Goal: Task Accomplishment & Management: Manage account settings

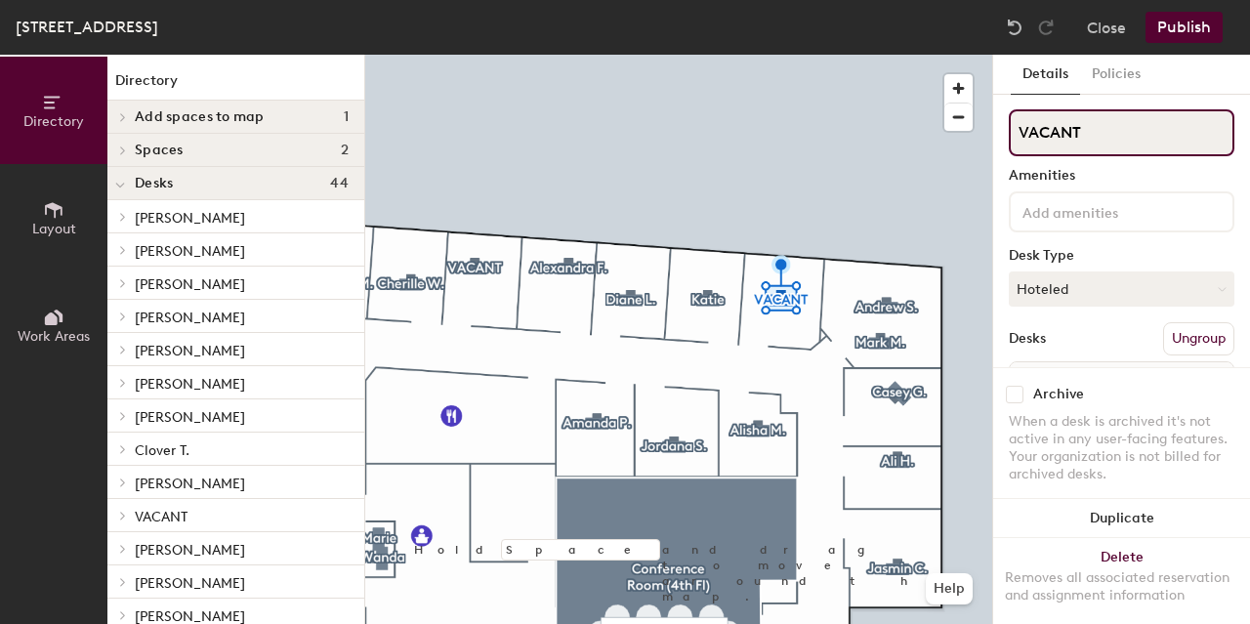
click at [909, 130] on input "VACANT" at bounding box center [1121, 132] width 226 height 47
type input "[PERSON_NAME]"
click at [909, 144] on input "VACANT" at bounding box center [1121, 132] width 226 height 47
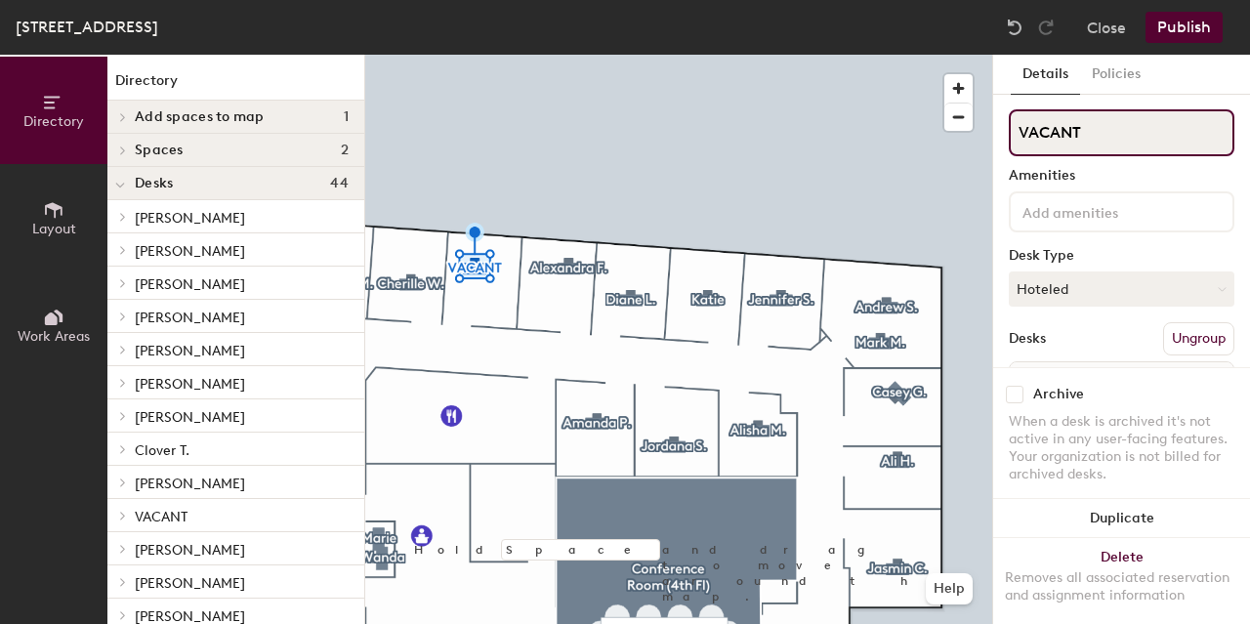
click at [909, 144] on input "VACANT" at bounding box center [1121, 132] width 226 height 47
type input "Akeem B."
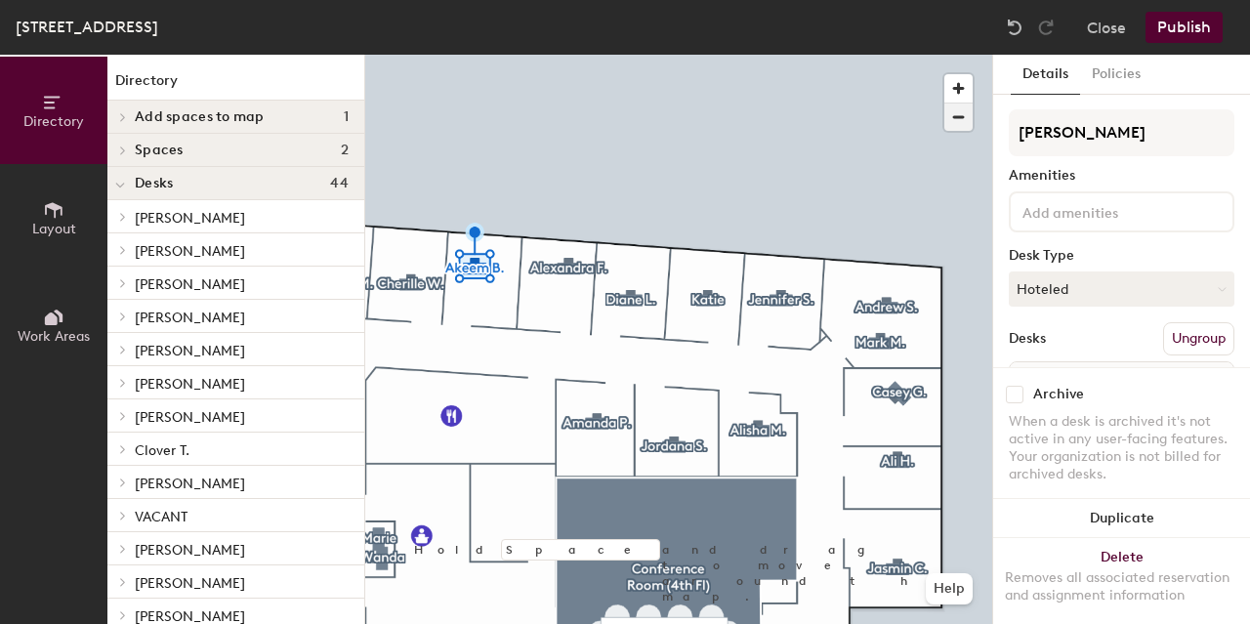
click at [909, 118] on span "button" at bounding box center [958, 116] width 28 height 27
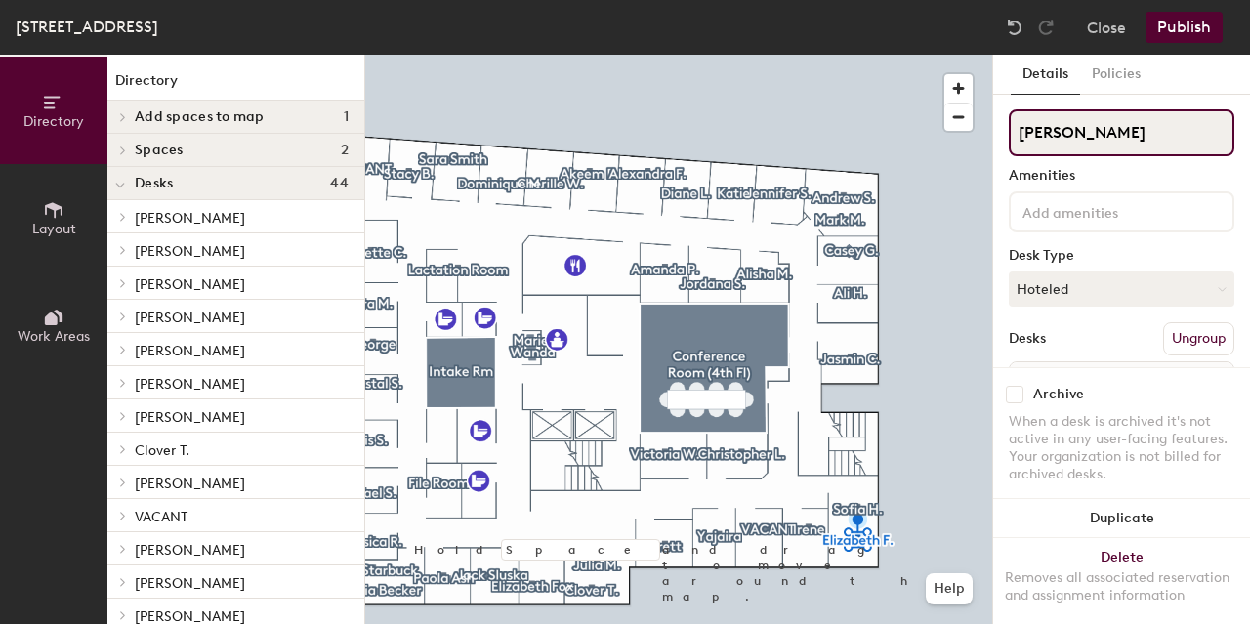
click at [909, 141] on input "Elizabeth F." at bounding box center [1121, 132] width 226 height 47
click at [909, 141] on input "F." at bounding box center [1121, 132] width 226 height 47
type input "."
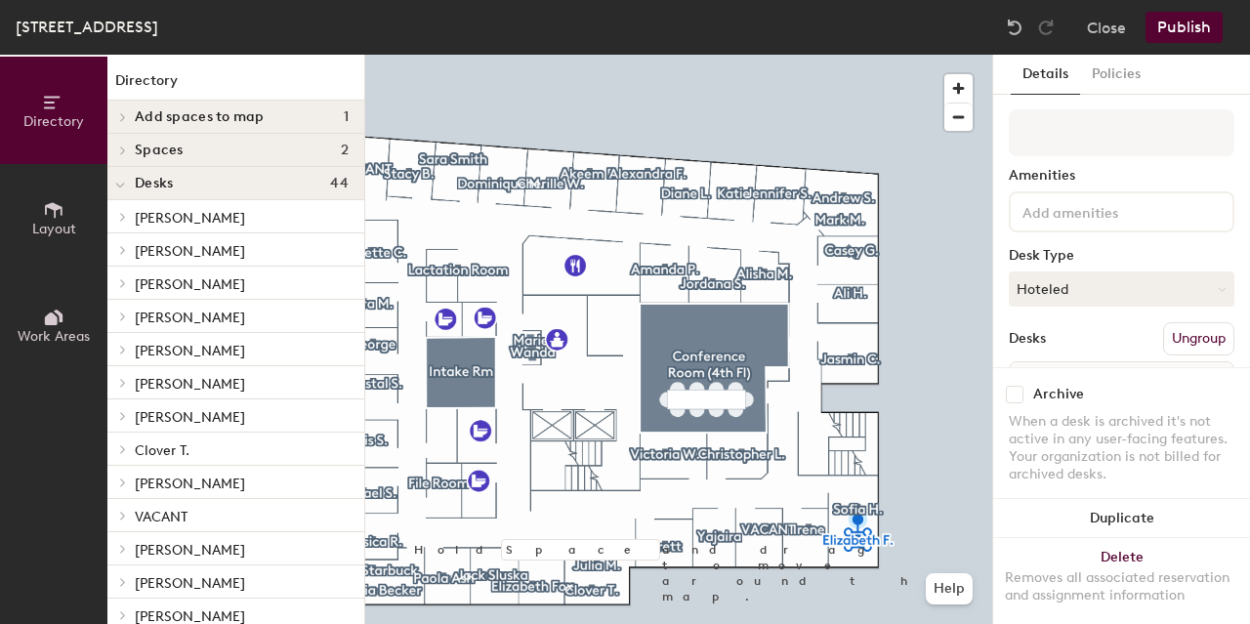
click at [909, 164] on div "Amenities Desk Type Hoteled Desks Ungroup Name Office 419" at bounding box center [1121, 281] width 226 height 344
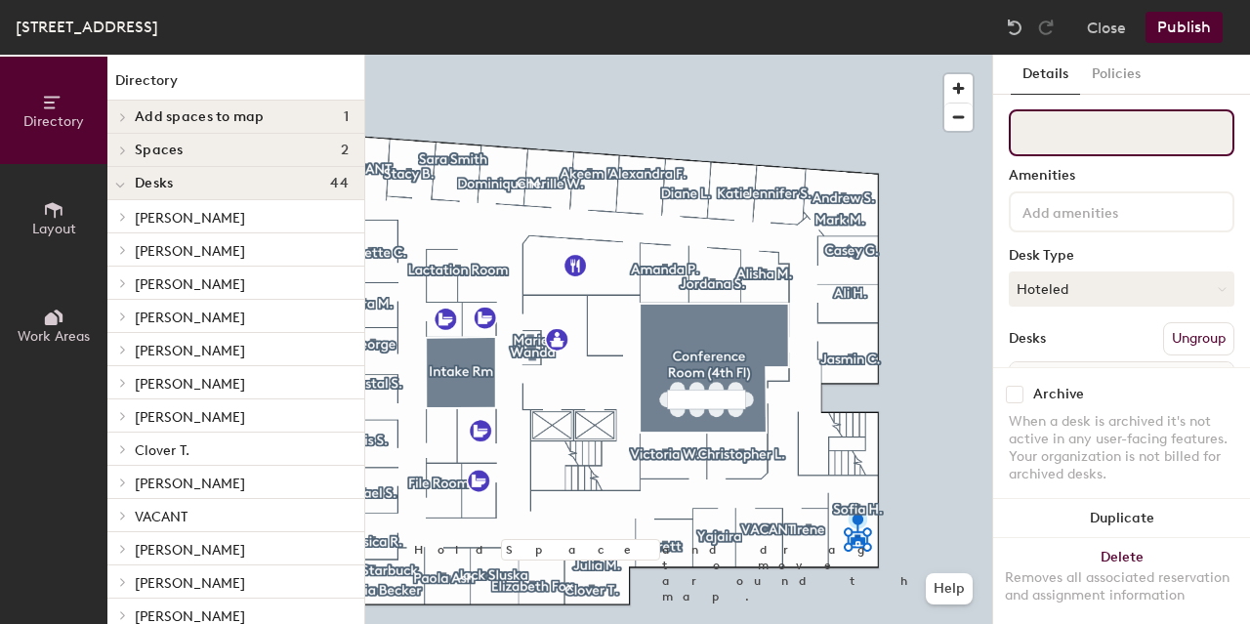
click at [909, 131] on input at bounding box center [1121, 132] width 226 height 47
type input "Lena G."
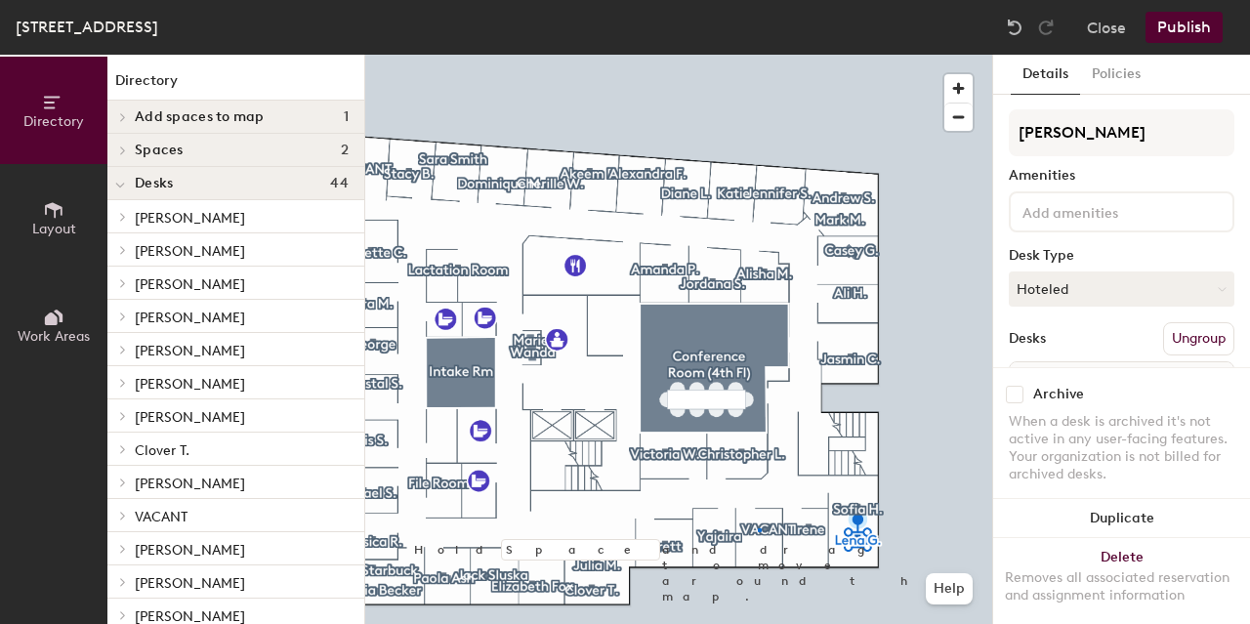
click at [758, 55] on div at bounding box center [678, 55] width 627 height 0
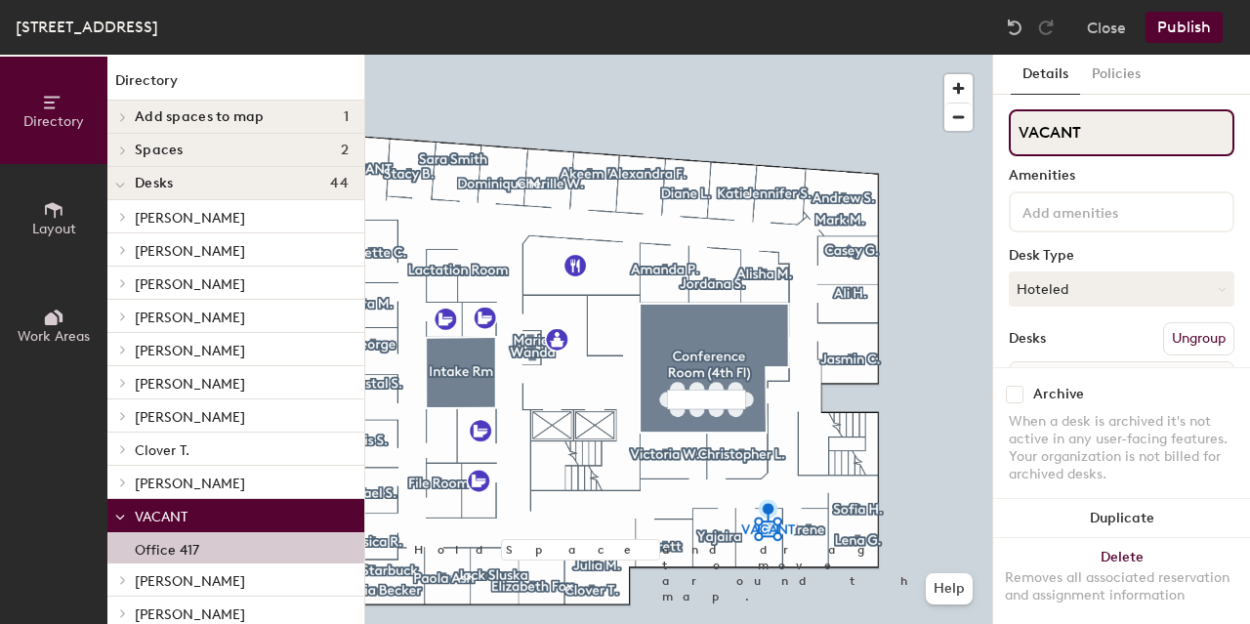
drag, startPoint x: 1096, startPoint y: 131, endPoint x: 1002, endPoint y: 130, distance: 94.7
click at [909, 130] on div "Details Policies VACANT Amenities Desk Type Hoteled Desks Ungroup Name Office 4…" at bounding box center [1121, 339] width 257 height 569
type input "Gabriela M."
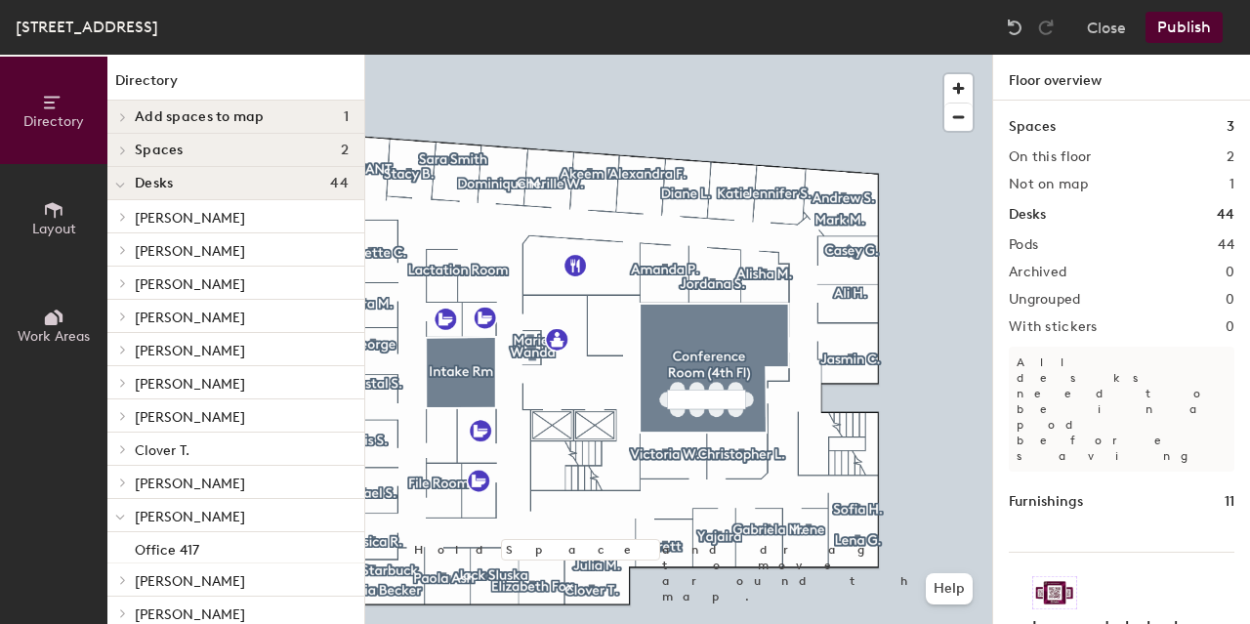
click at [909, 22] on button "Publish" at bounding box center [1183, 27] width 77 height 31
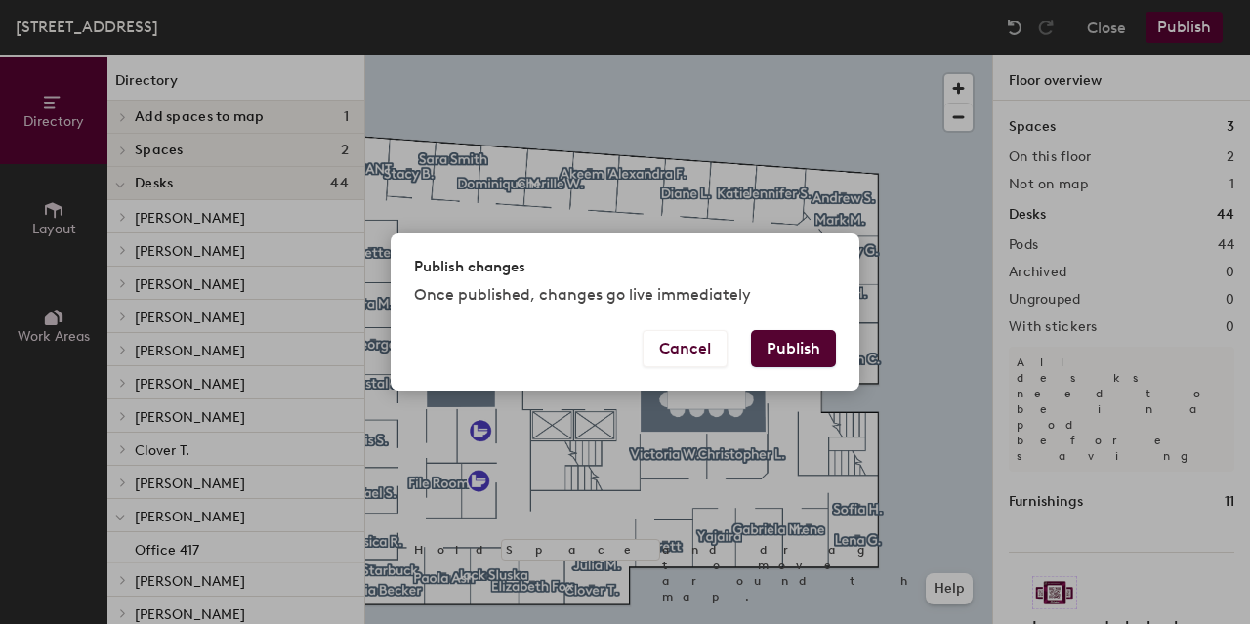
click at [799, 341] on button "Publish" at bounding box center [793, 348] width 85 height 37
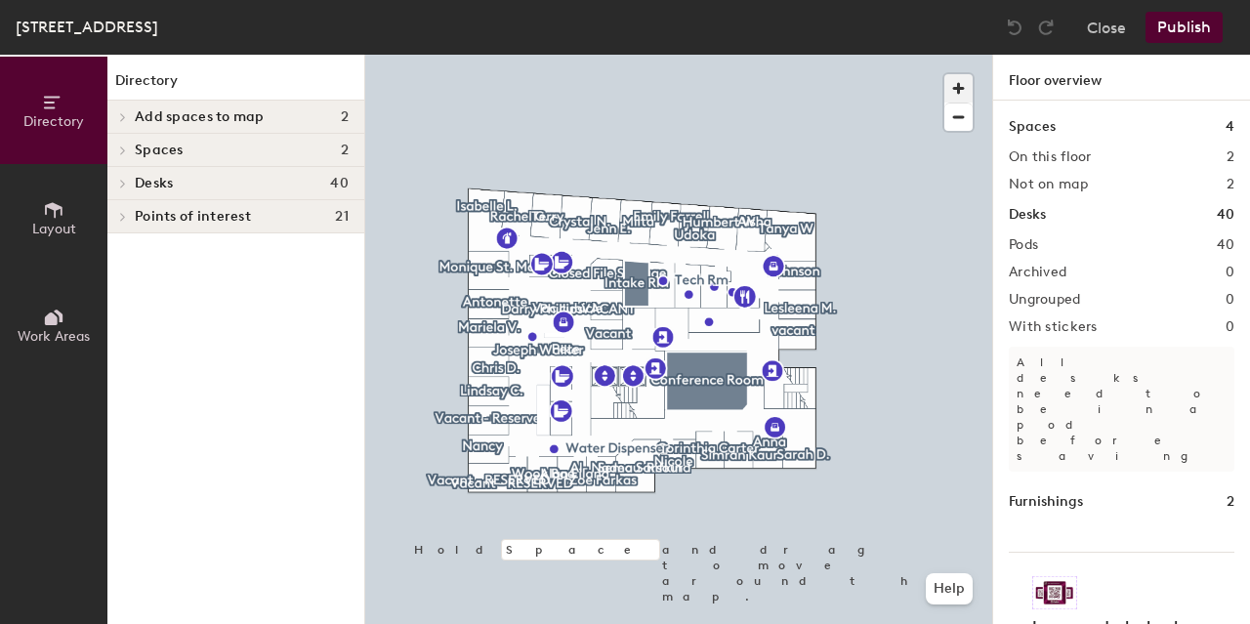
click at [956, 91] on span "button" at bounding box center [958, 88] width 28 height 28
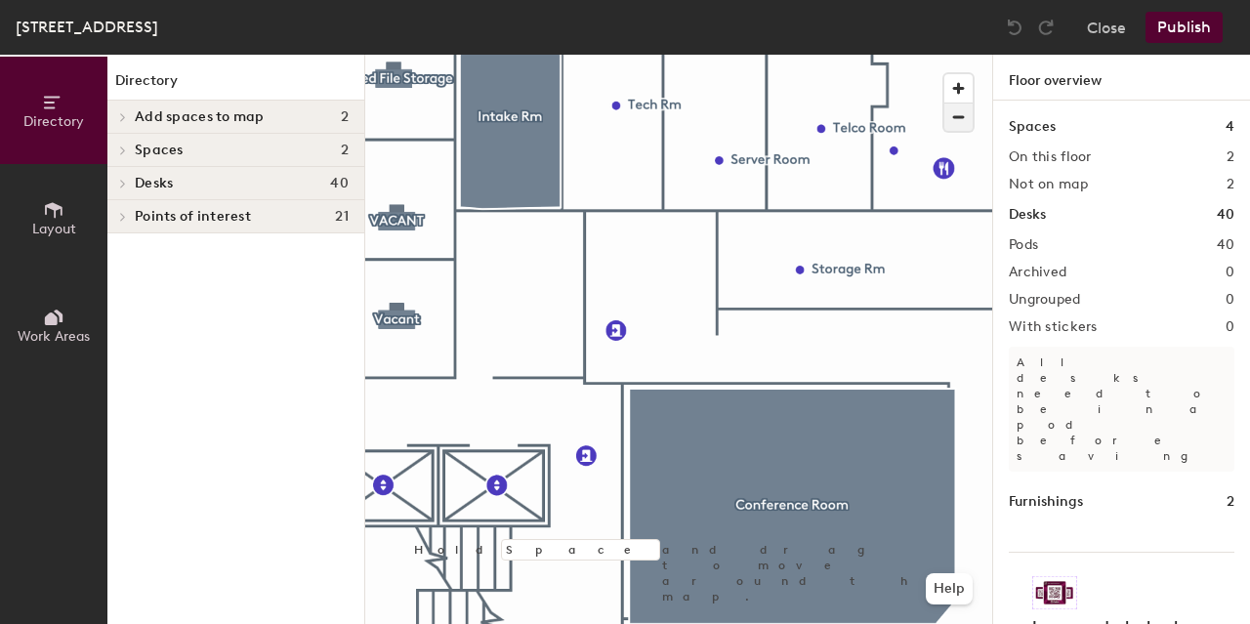
click at [949, 114] on span "button" at bounding box center [958, 116] width 28 height 27
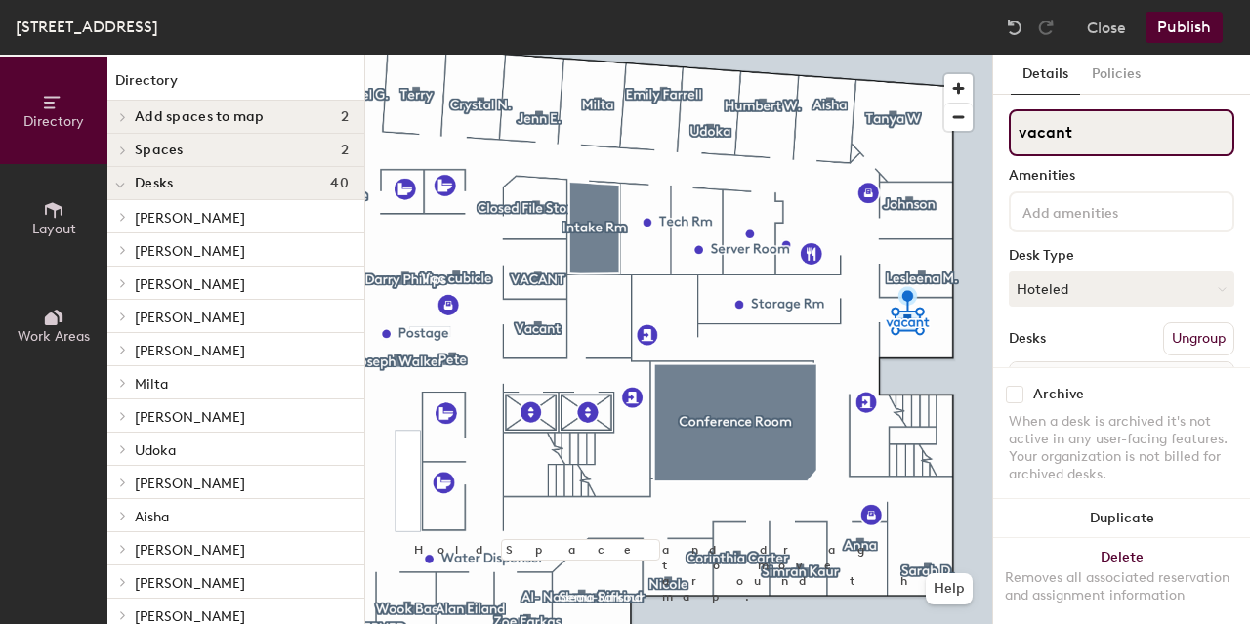
click at [1043, 134] on input "vacant" at bounding box center [1121, 132] width 226 height 47
click at [1044, 134] on input "vacant" at bounding box center [1121, 132] width 226 height 47
type input "Laurie D."
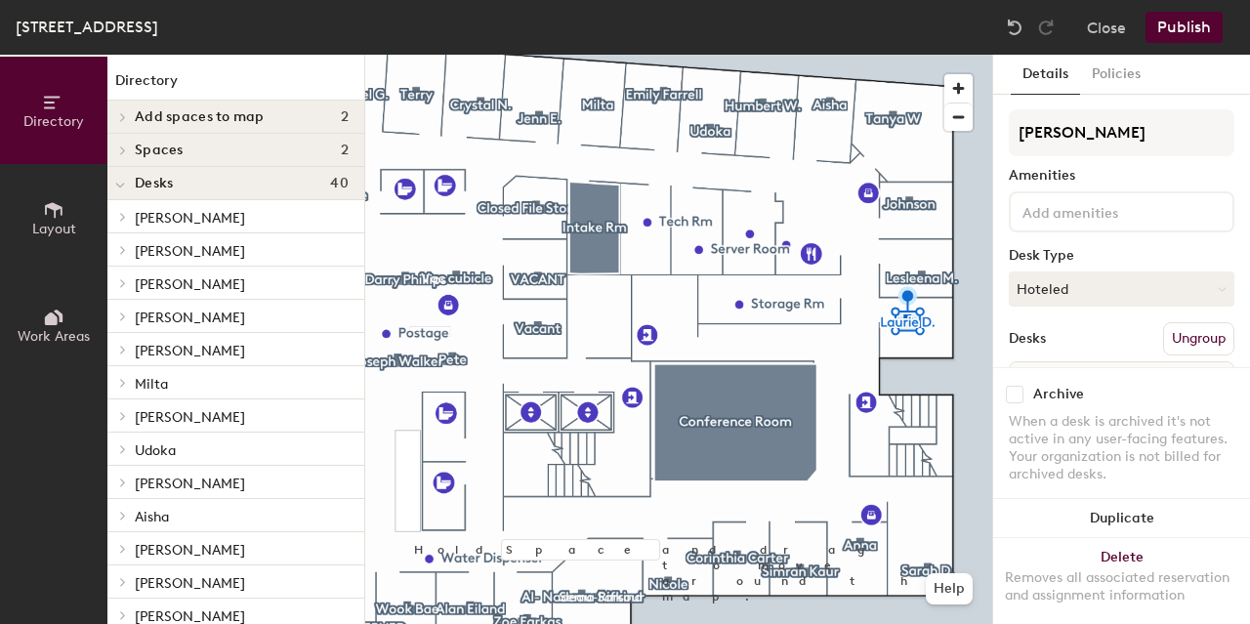
click at [1186, 33] on button "Publish" at bounding box center [1183, 27] width 77 height 31
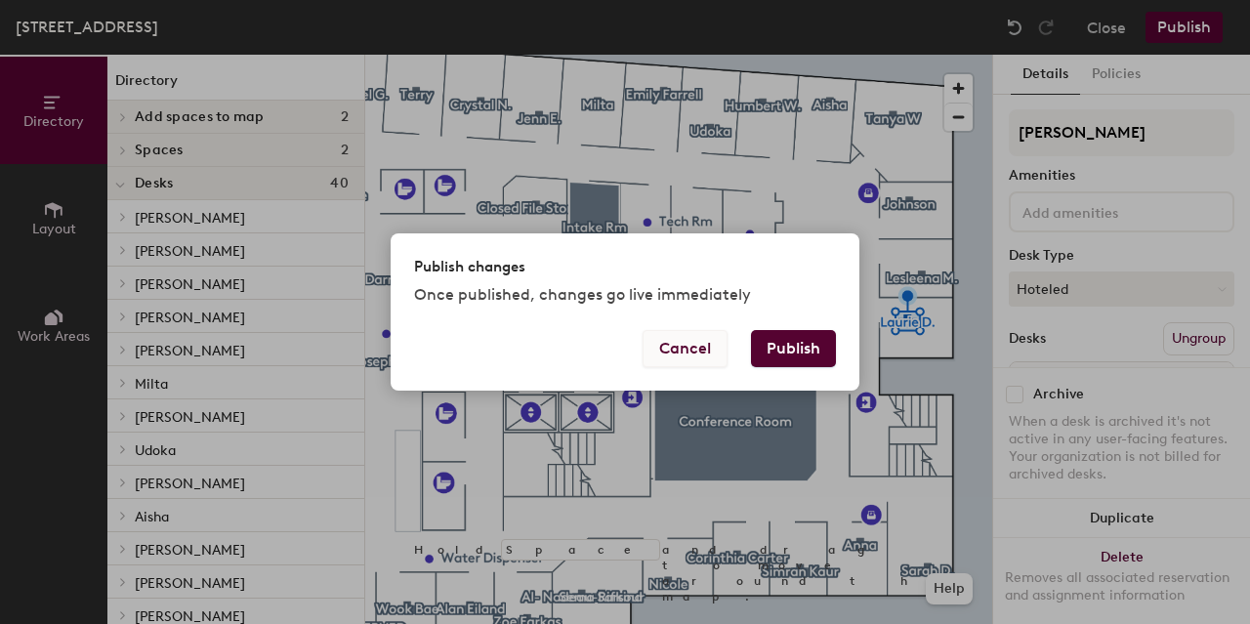
click at [667, 347] on button "Cancel" at bounding box center [684, 348] width 85 height 37
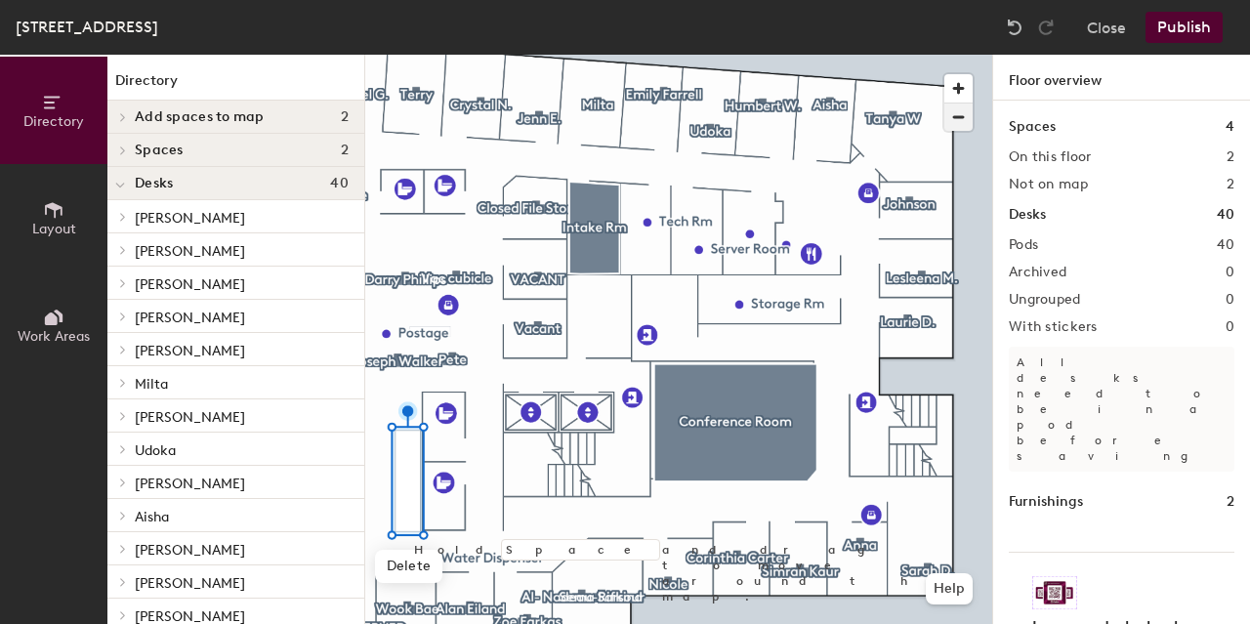
click at [962, 111] on span "button" at bounding box center [958, 116] width 28 height 27
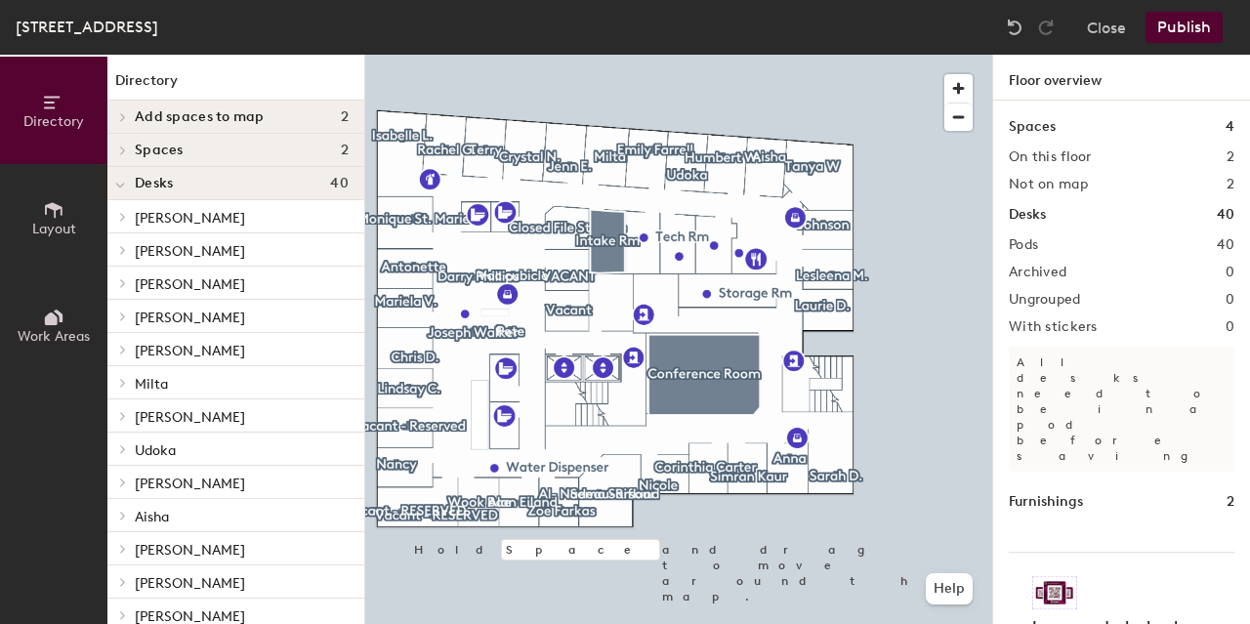
click at [364, 513] on div "Directory Layout Work Areas Directory Add spaces to map 2 Conference Room Space…" at bounding box center [182, 339] width 365 height 569
click at [959, 82] on span "button" at bounding box center [958, 88] width 28 height 28
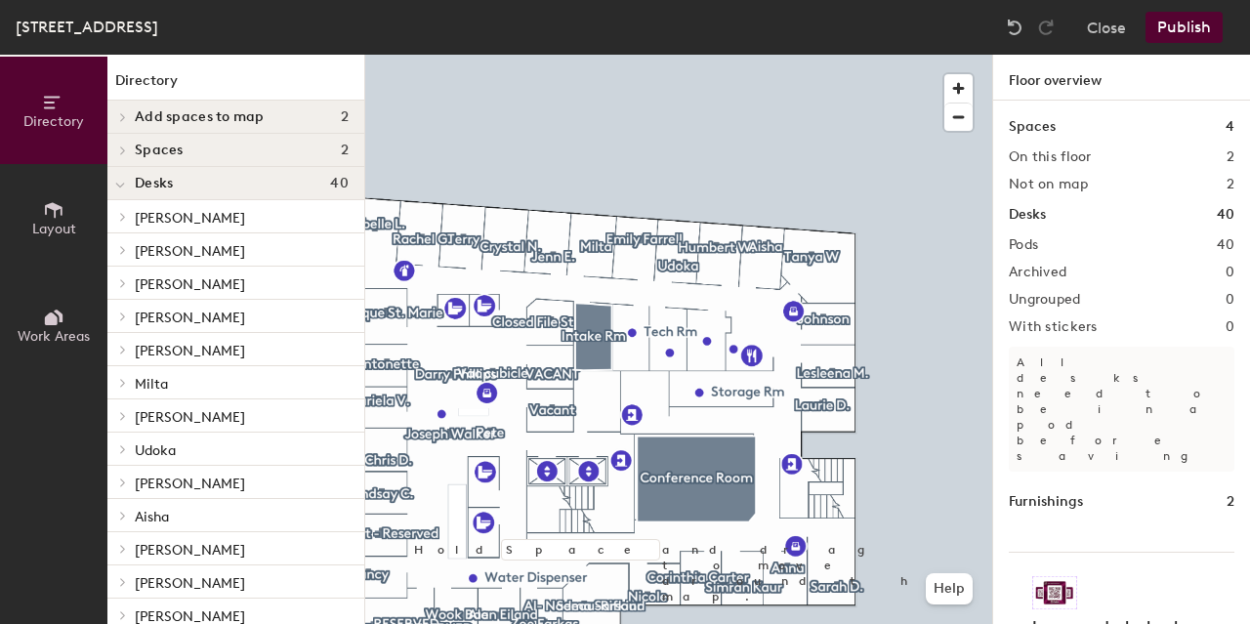
click at [1187, 24] on button "Publish" at bounding box center [1183, 27] width 77 height 31
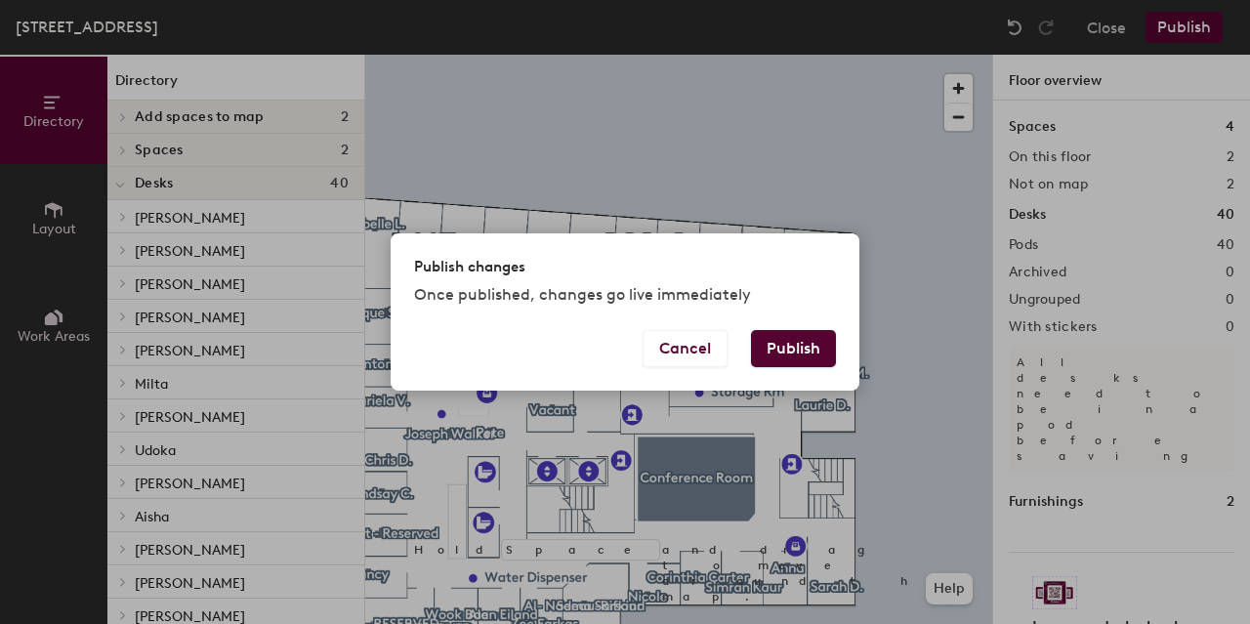
click at [804, 333] on button "Publish" at bounding box center [793, 348] width 85 height 37
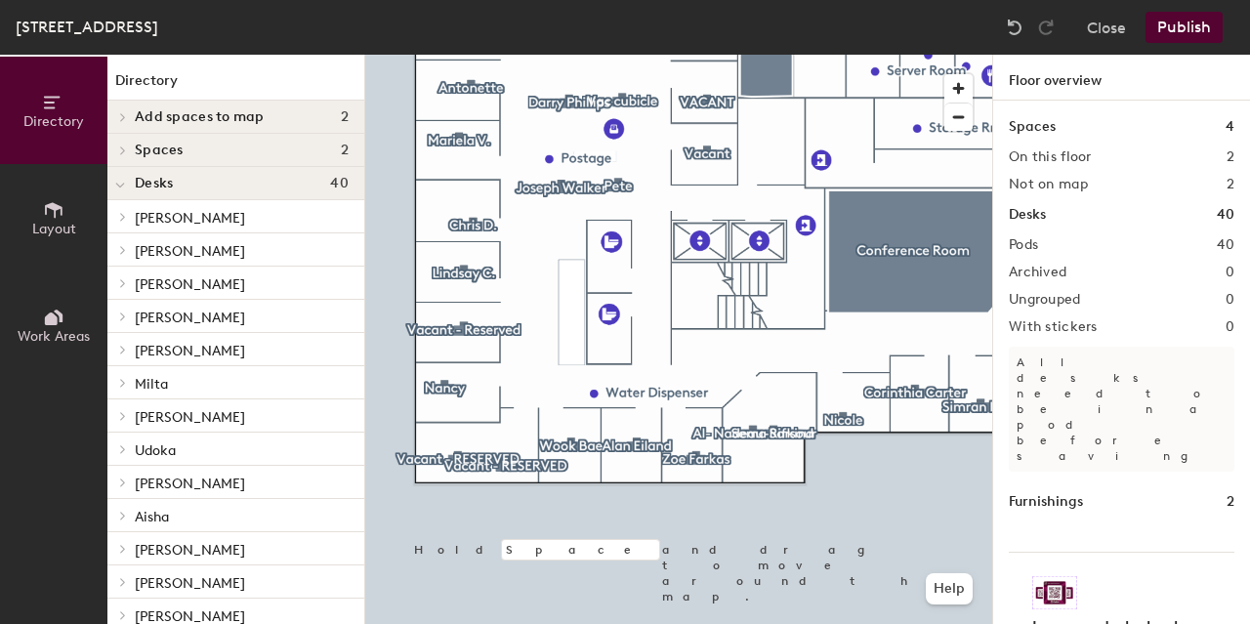
click at [419, 55] on div at bounding box center [678, 55] width 627 height 0
click at [423, 55] on div at bounding box center [678, 55] width 627 height 0
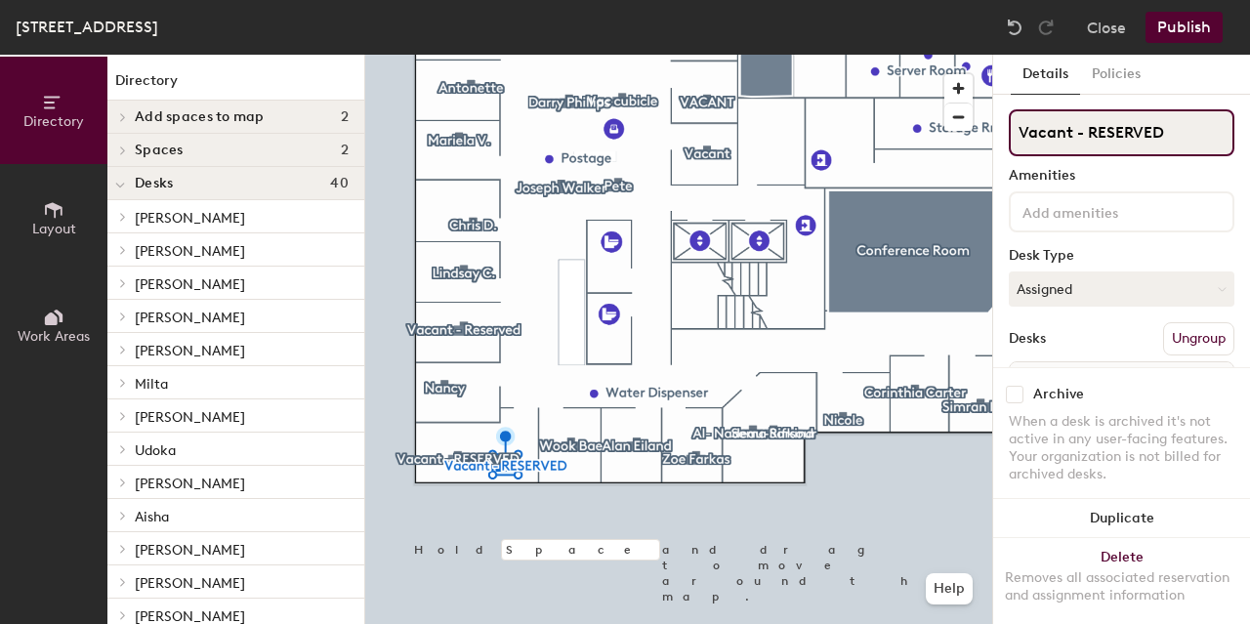
click at [1152, 135] on input "Vacant - RESERVED" at bounding box center [1121, 132] width 226 height 47
type input "Anton K."
click at [1132, 130] on input "Vacant - RESERVED" at bounding box center [1121, 132] width 226 height 47
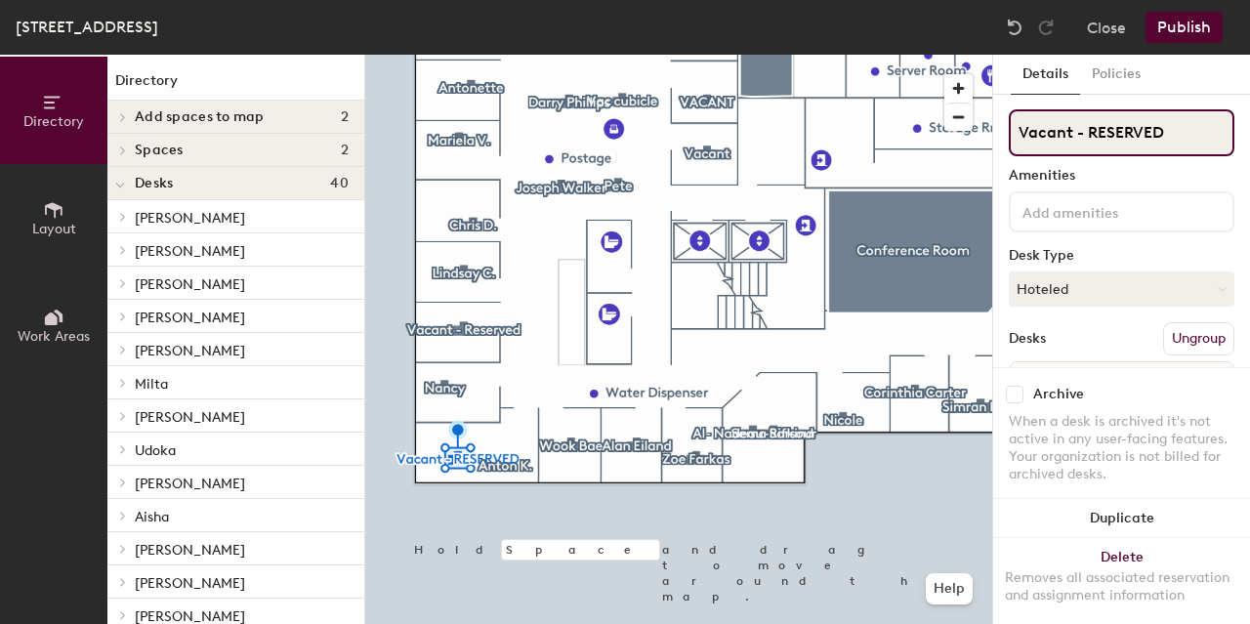
click at [1132, 130] on input "Vacant - RESERVED" at bounding box center [1121, 132] width 226 height 47
type input "Grey B."
click at [1089, 140] on input "Vacant" at bounding box center [1121, 132] width 226 height 47
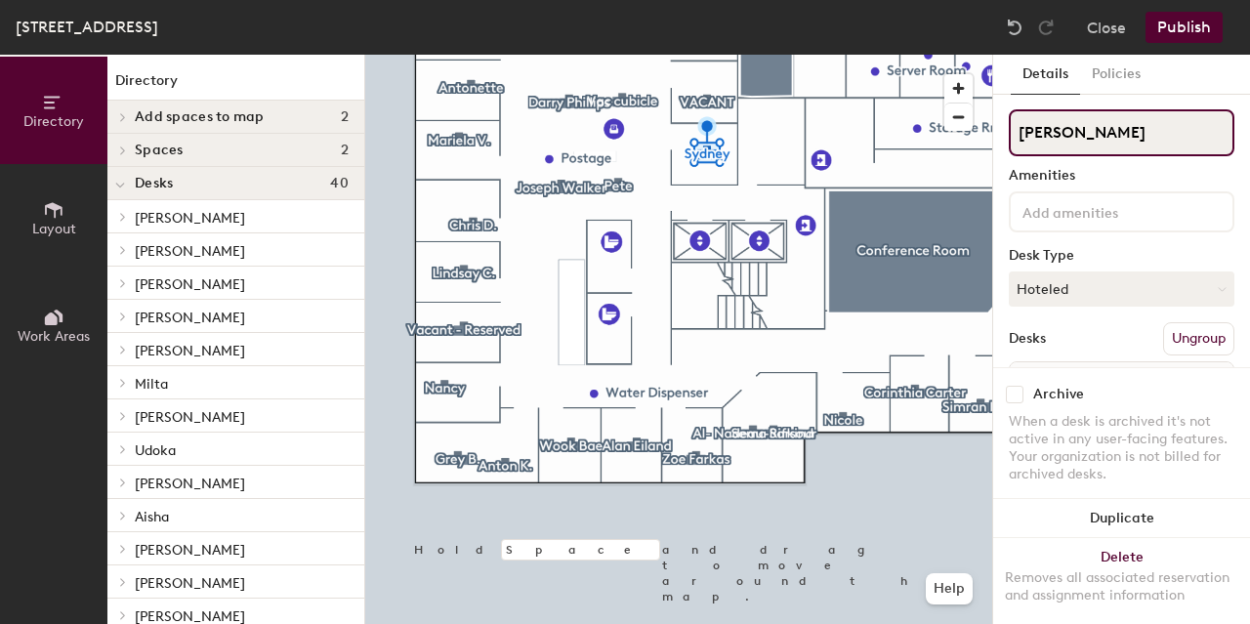
type input "Sydney K."
drag, startPoint x: 1087, startPoint y: 132, endPoint x: 995, endPoint y: 128, distance: 91.8
click at [995, 128] on div "Details Policies VACANT Amenities Desk Type Hoteled Desks Ungroup Name Office 3…" at bounding box center [1121, 339] width 257 height 569
type input "Thomas K."
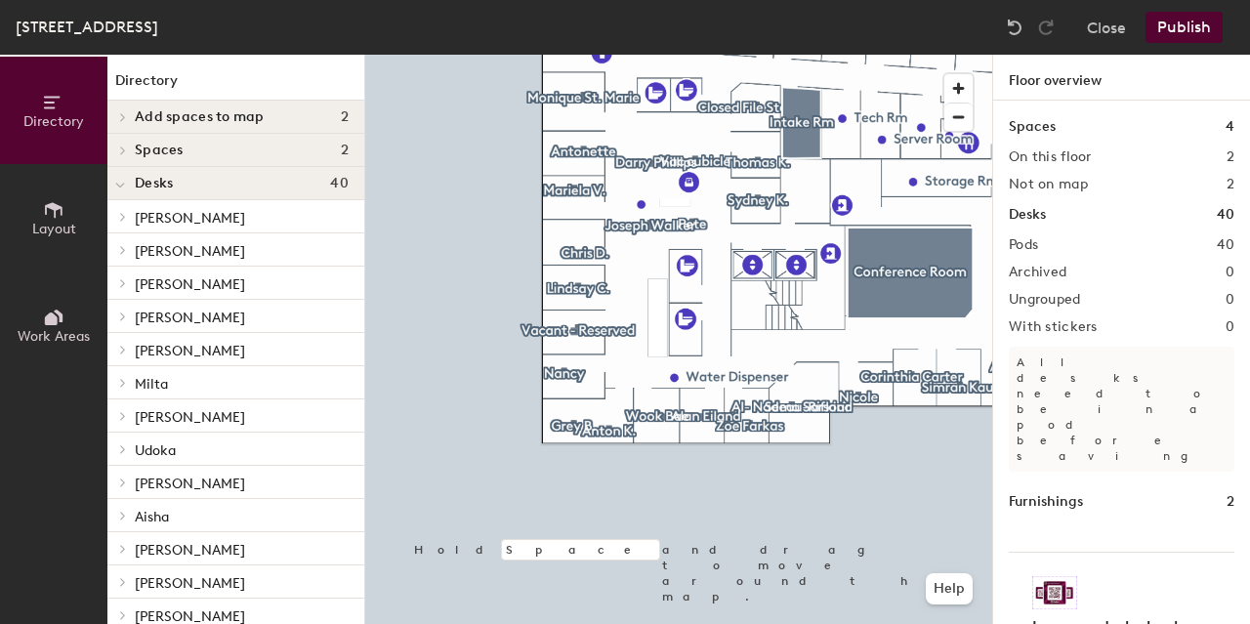
click at [1173, 28] on button "Publish" at bounding box center [1183, 27] width 77 height 31
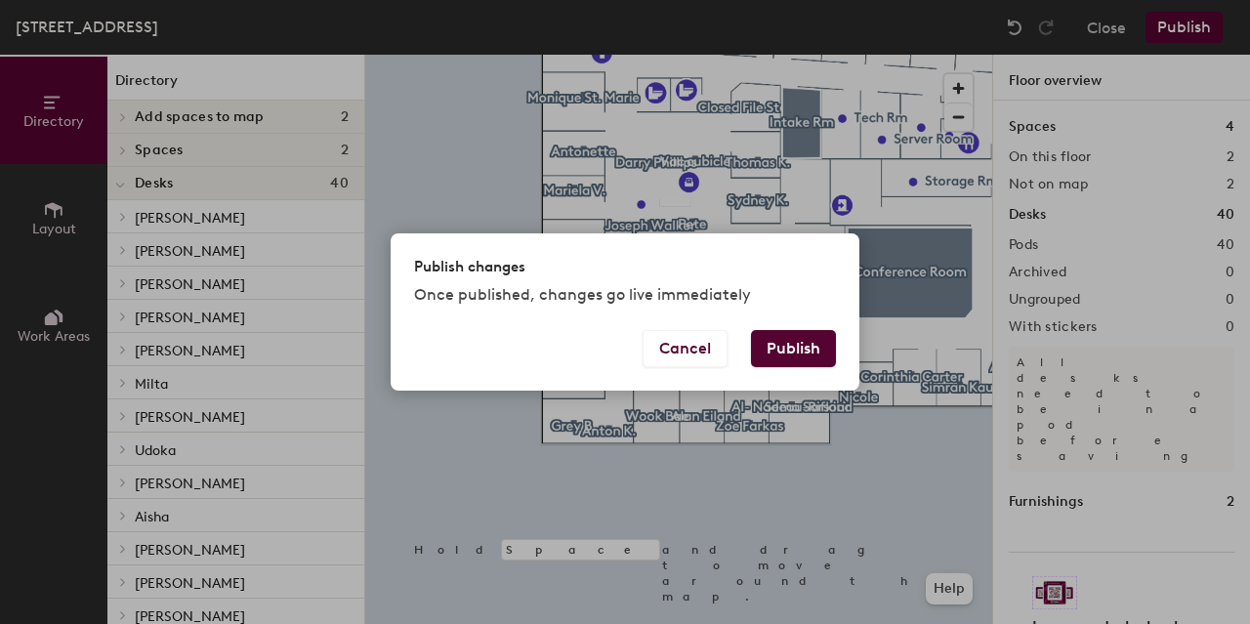
click at [807, 335] on button "Publish" at bounding box center [793, 348] width 85 height 37
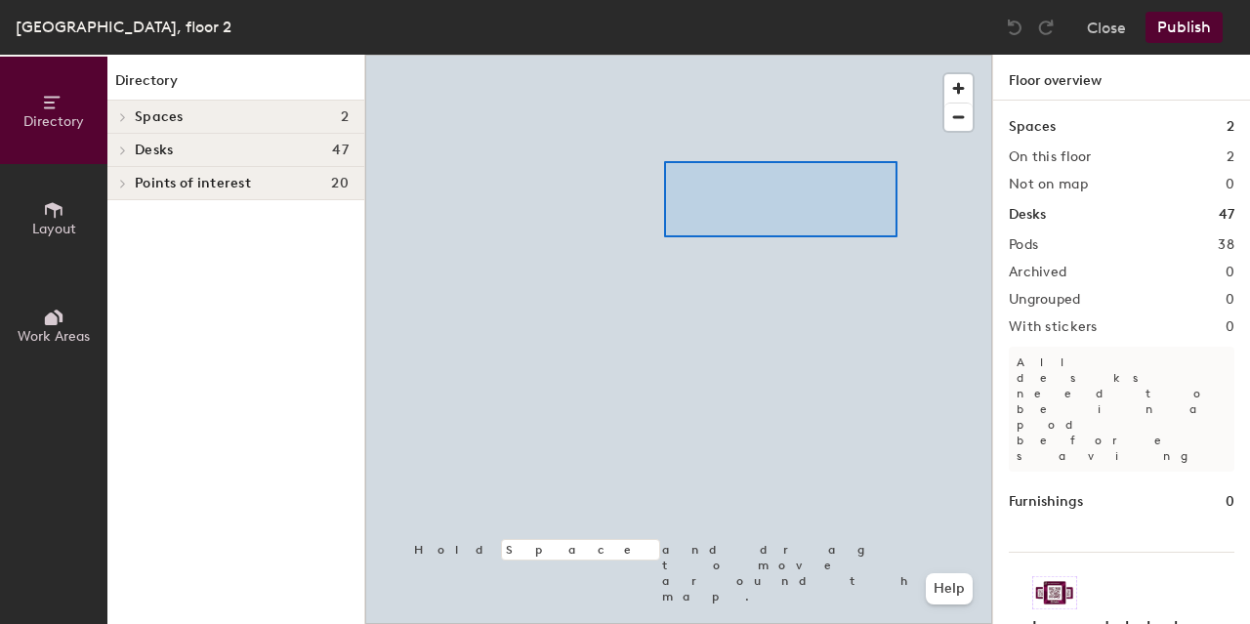
click at [641, 55] on div at bounding box center [678, 55] width 627 height 0
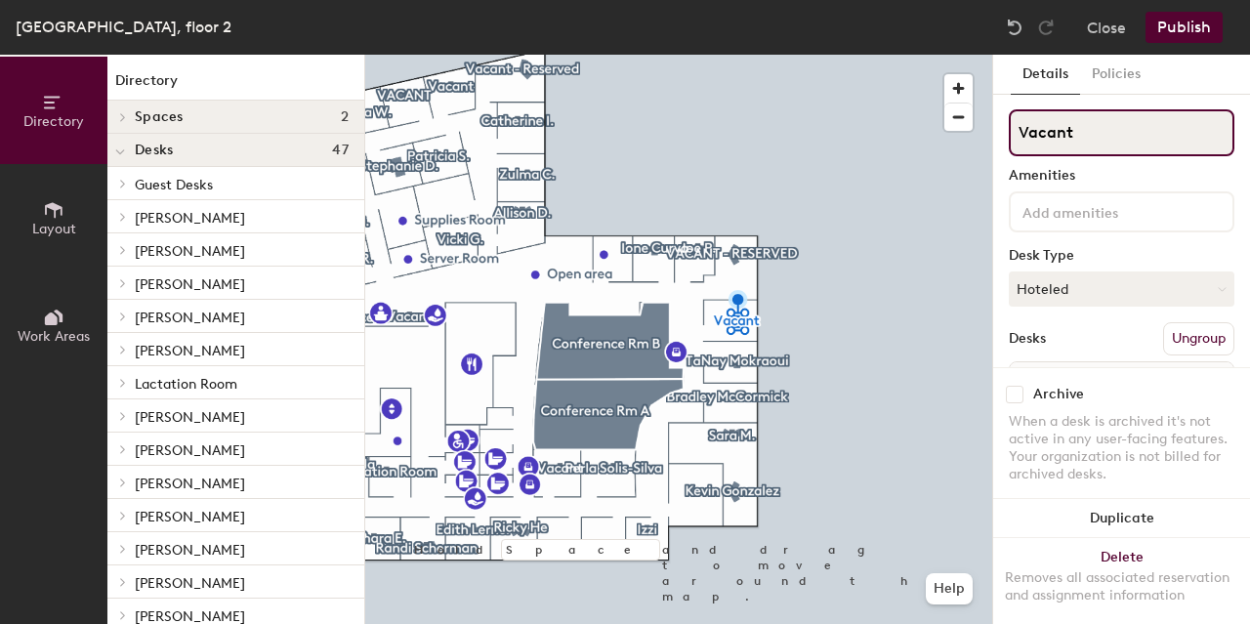
click at [1072, 142] on input "Vacant" at bounding box center [1121, 132] width 226 height 47
click at [1046, 131] on input "Vacant" at bounding box center [1121, 132] width 226 height 47
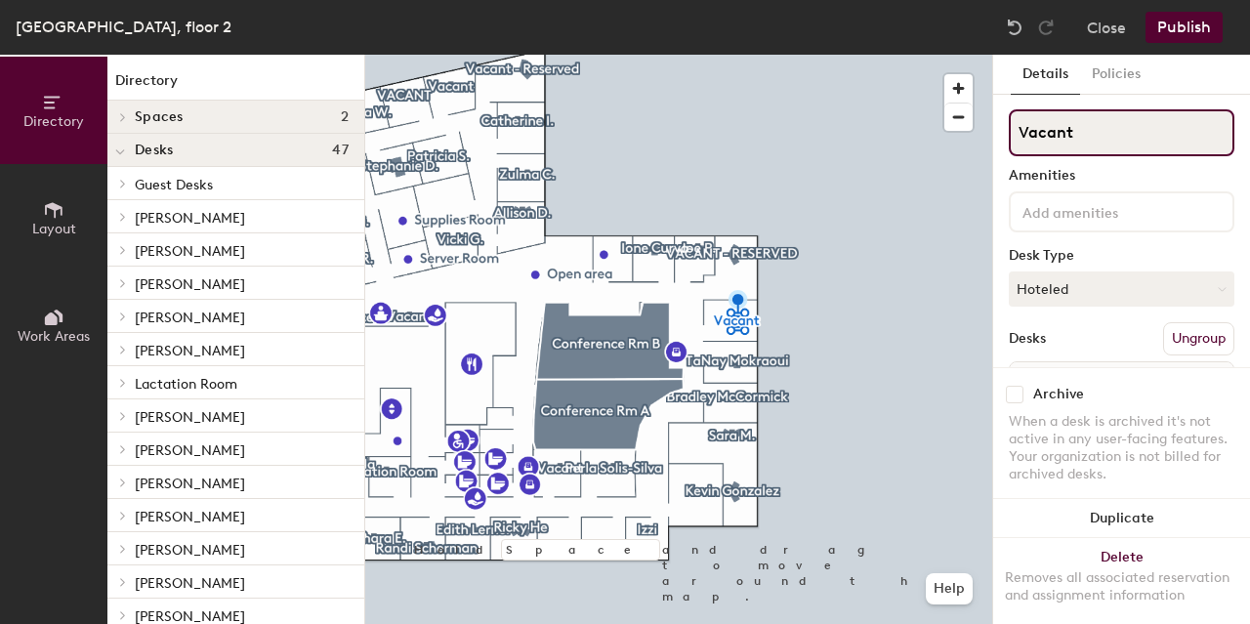
click at [1046, 131] on input "Vacant" at bounding box center [1121, 132] width 226 height 47
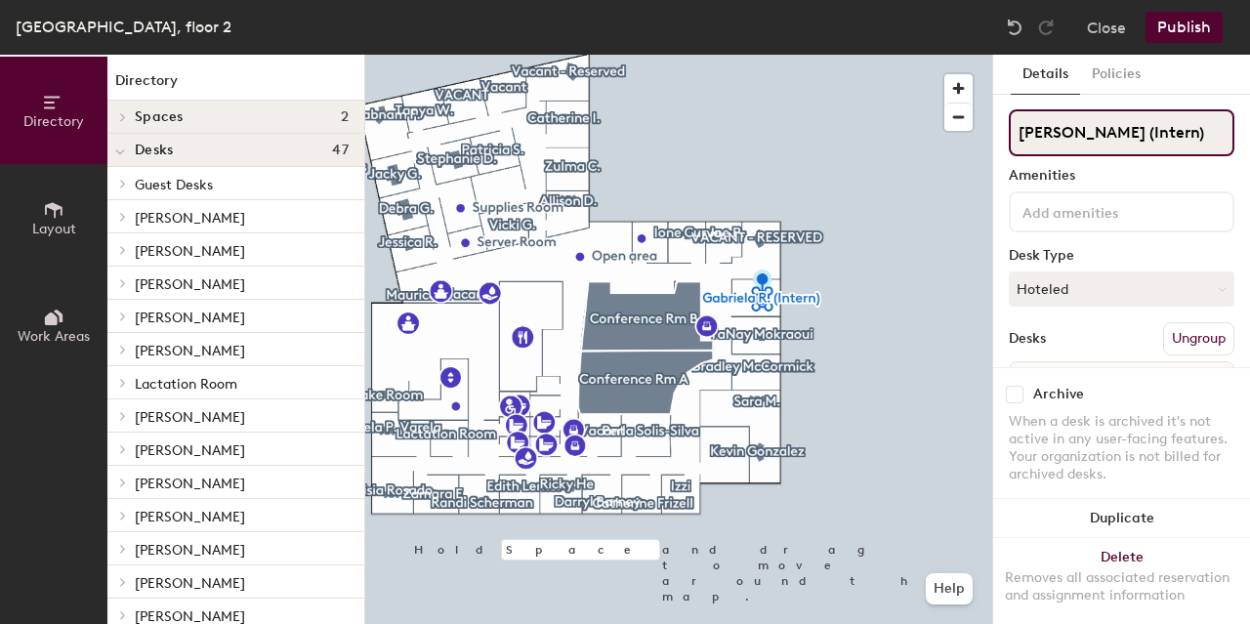
type input "[PERSON_NAME] (Intern)"
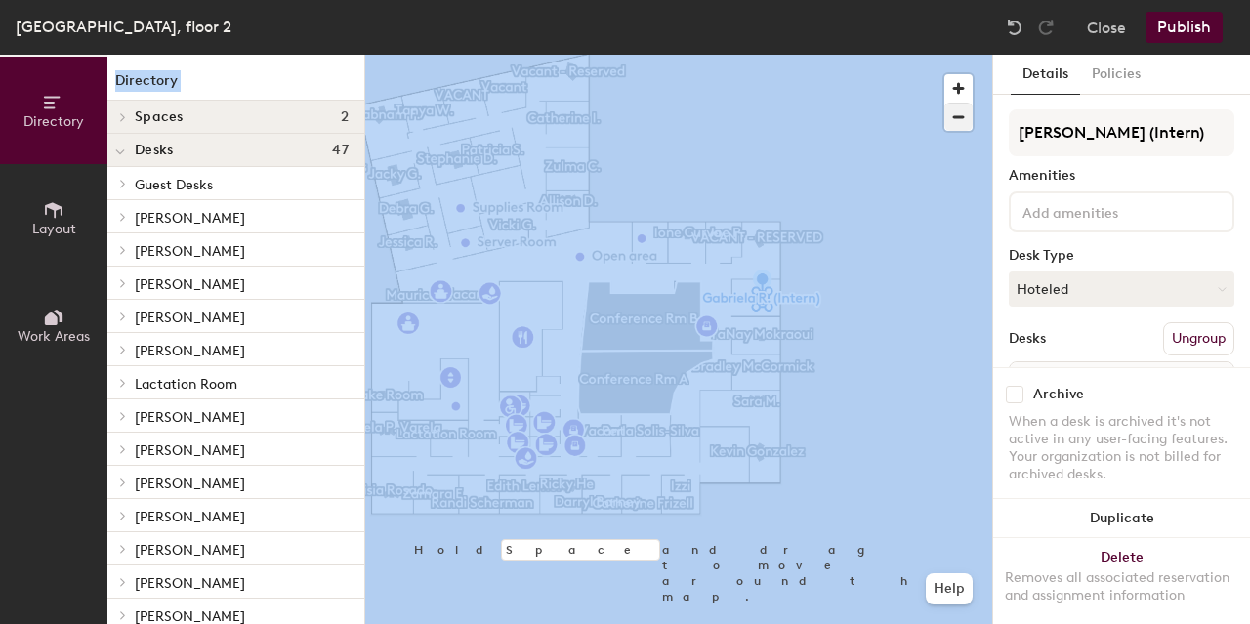
click at [803, 145] on div "[GEOGRAPHIC_DATA], floor 2 Close Publish Directory Layout Work Areas Directory …" at bounding box center [625, 312] width 1250 height 624
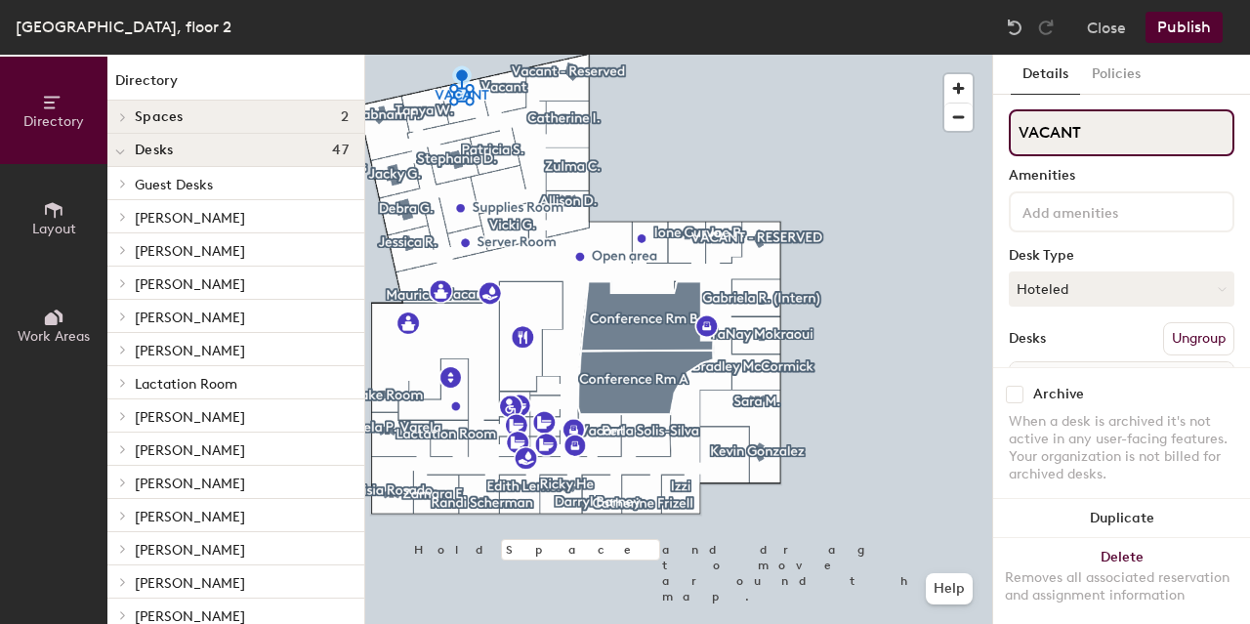
click at [1088, 144] on input "VACANT" at bounding box center [1121, 132] width 226 height 47
type input "Angie B. (Intern)"
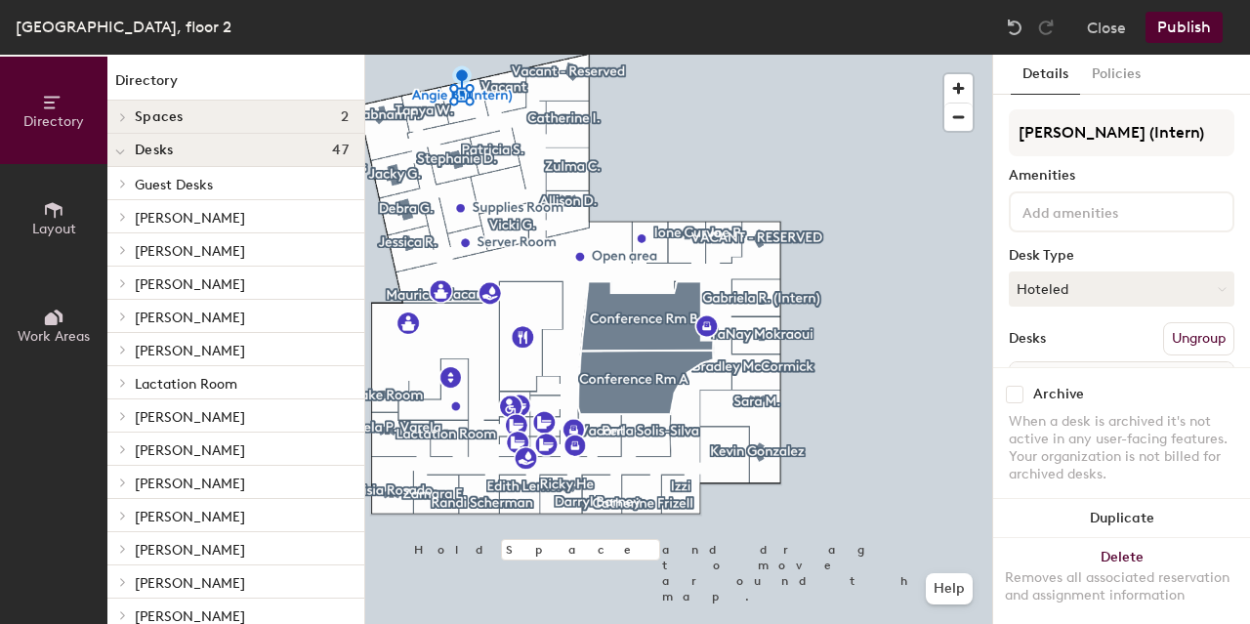
click at [1201, 24] on button "Publish" at bounding box center [1183, 27] width 77 height 31
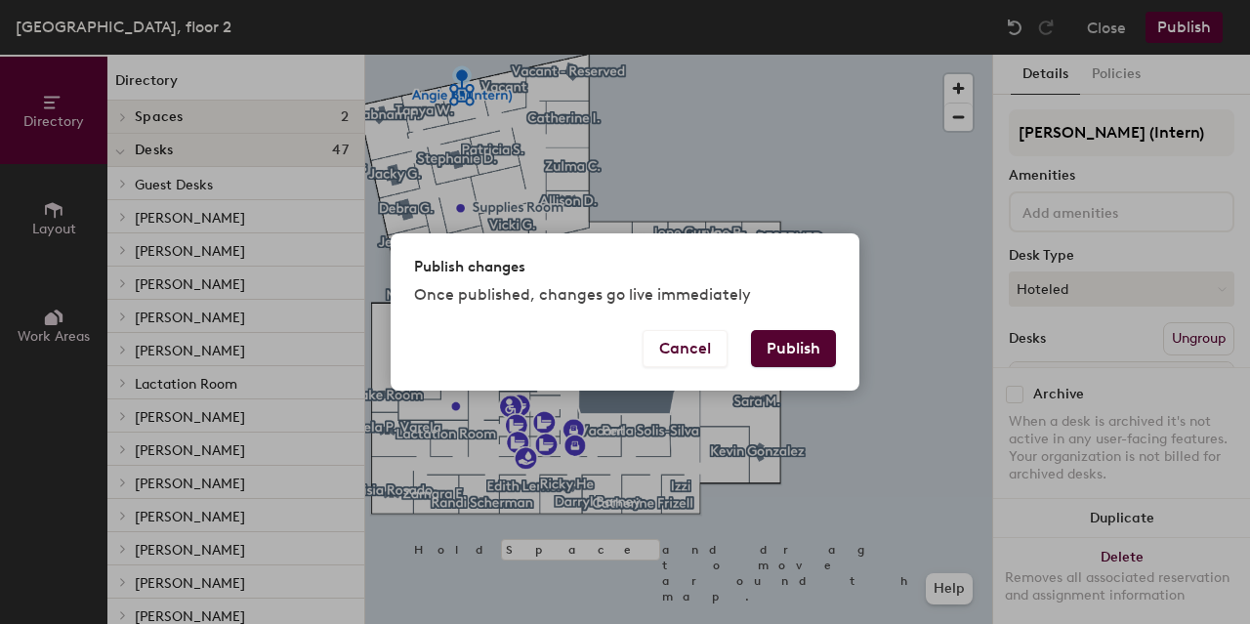
click at [777, 342] on button "Publish" at bounding box center [793, 348] width 85 height 37
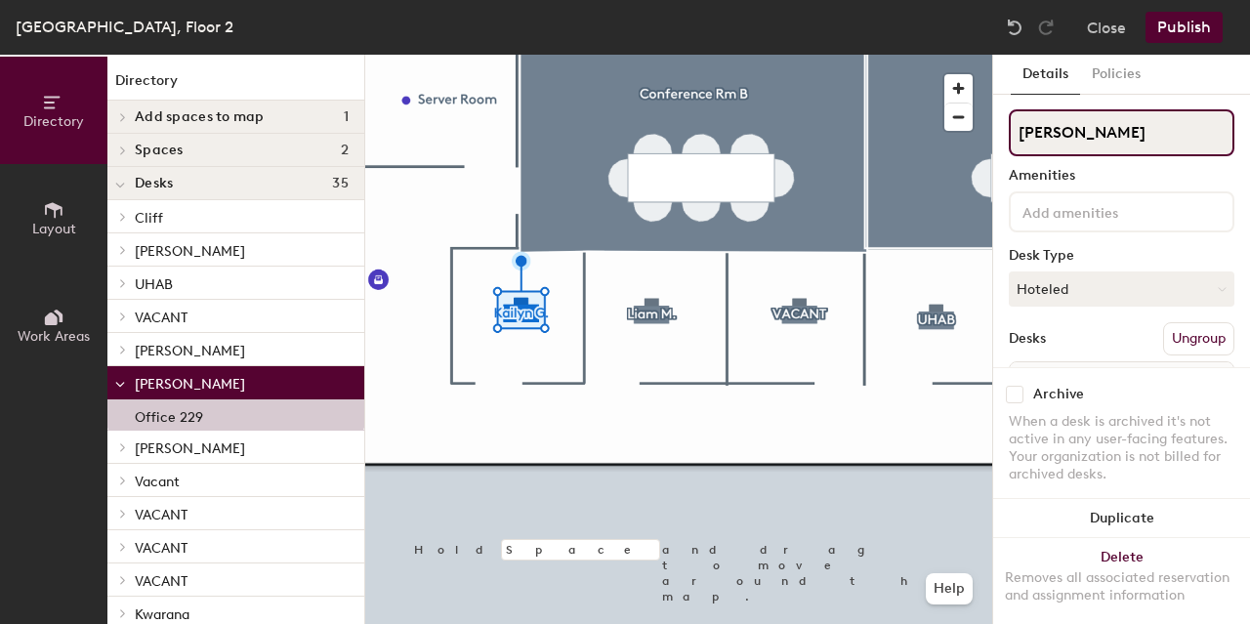
drag, startPoint x: 1103, startPoint y: 131, endPoint x: 995, endPoint y: 140, distance: 108.7
click at [995, 140] on div "Details Policies Kailyn G. Amenities Desk Type Hoteled Desks Ungroup Name Offic…" at bounding box center [1121, 339] width 257 height 569
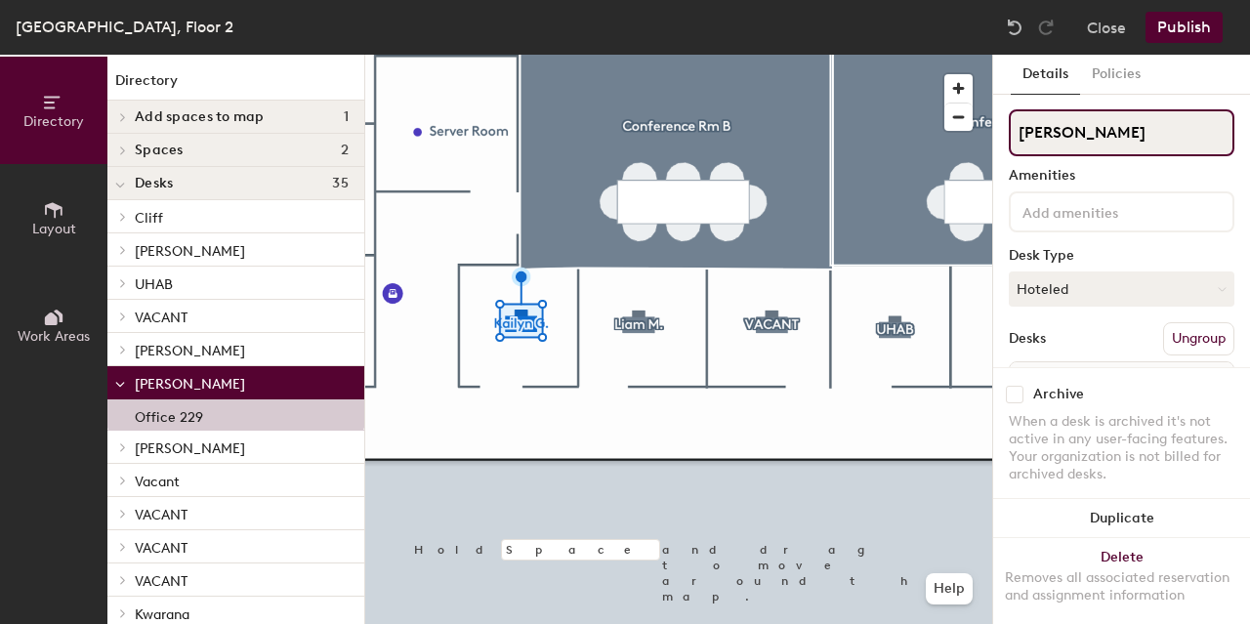
drag, startPoint x: 1099, startPoint y: 138, endPoint x: 1005, endPoint y: 134, distance: 94.8
click at [1005, 134] on div "Details Policies Kailyn G. Amenities Desk Type Hoteled Desks Ungroup Name Offic…" at bounding box center [1121, 339] width 257 height 569
type input "VACANT"
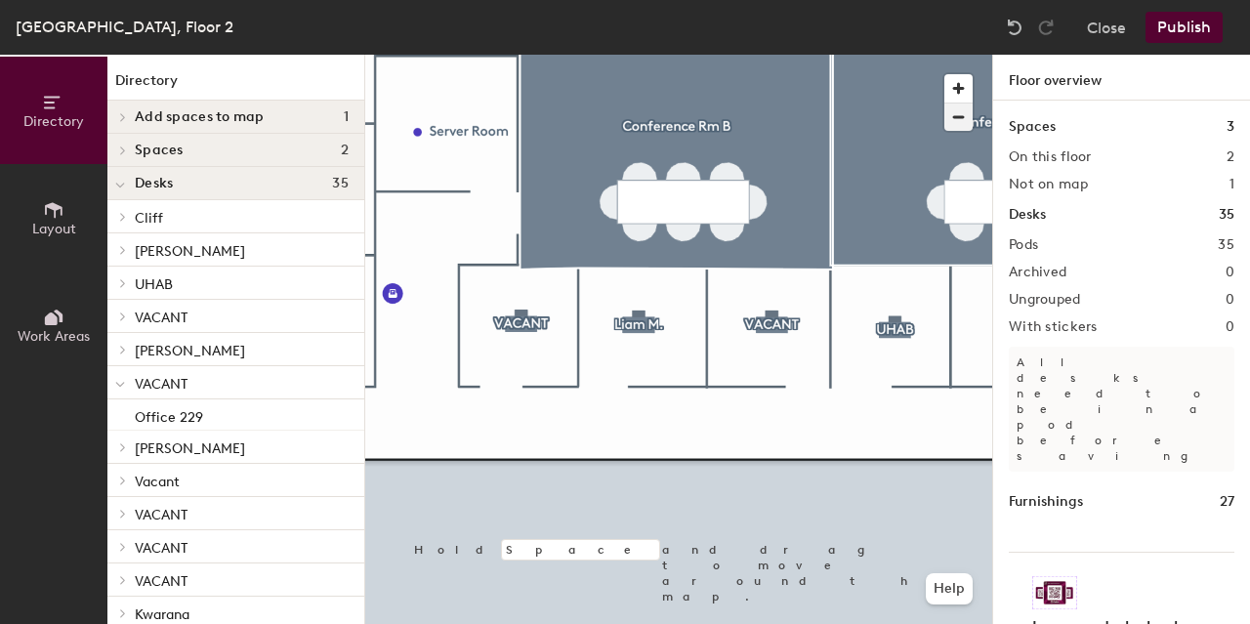
click at [964, 114] on span "button" at bounding box center [958, 116] width 28 height 27
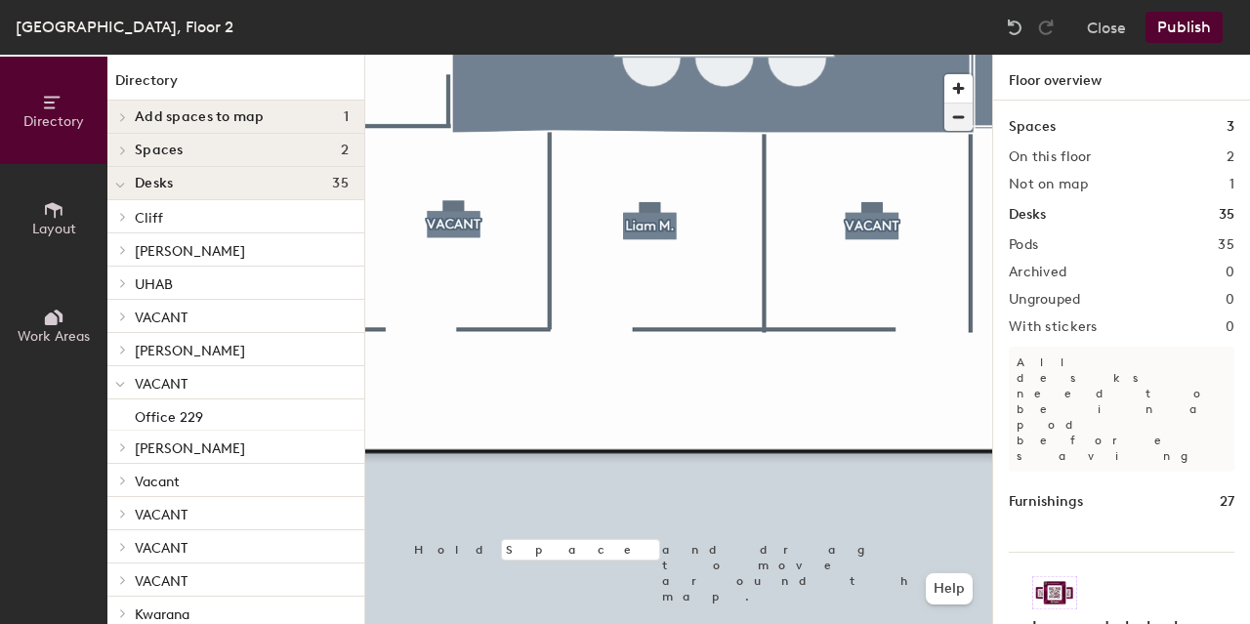
click at [964, 114] on span "button" at bounding box center [958, 116] width 28 height 27
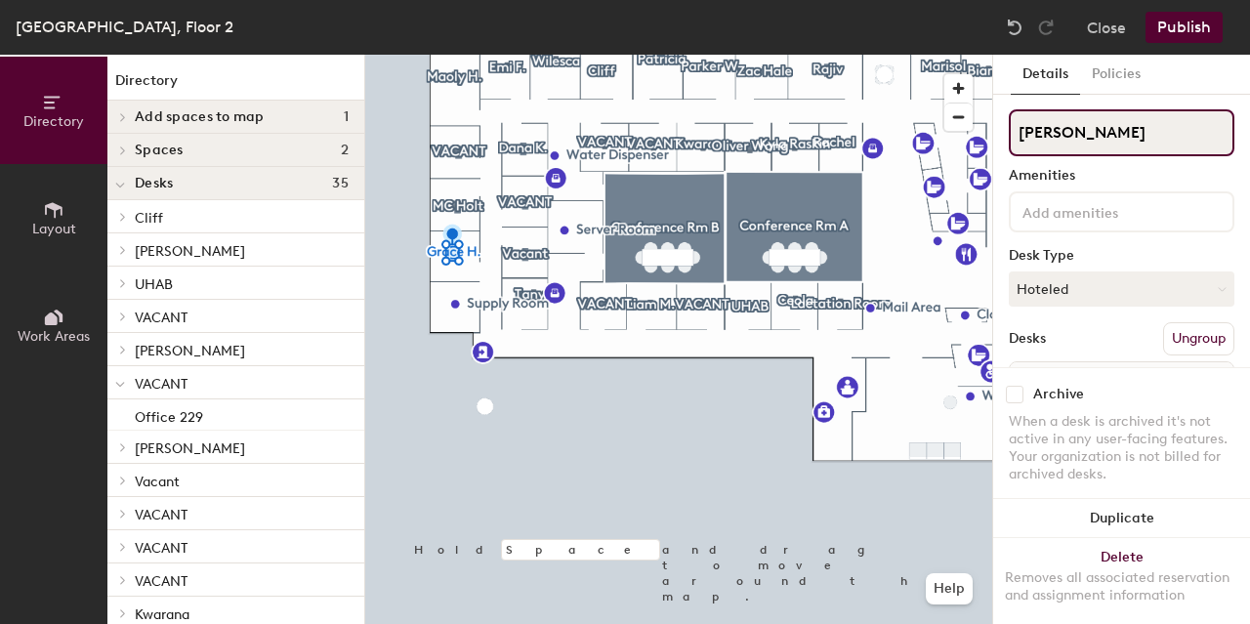
drag, startPoint x: 1053, startPoint y: 131, endPoint x: 1002, endPoint y: 135, distance: 51.9
click at [1002, 135] on div "Details Policies Grace H. Amenities Desk Type Hoteled Desks Ungroup Name Office…" at bounding box center [1121, 339] width 257 height 569
paste input "Kailyn G"
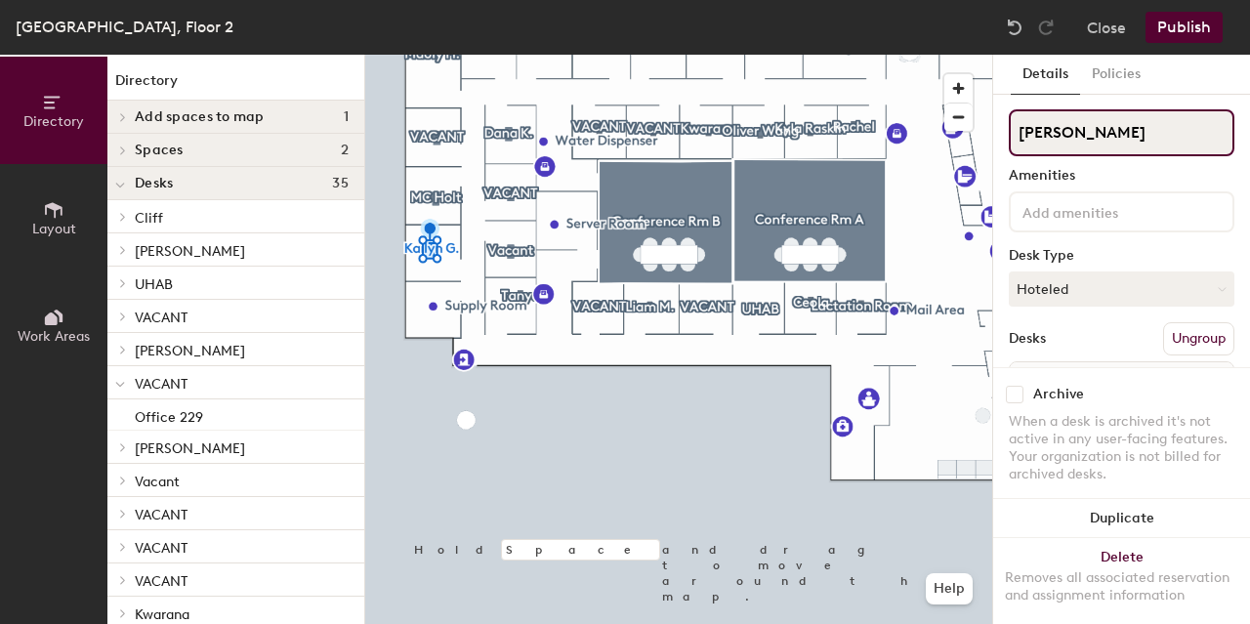
type input "[PERSON_NAME]"
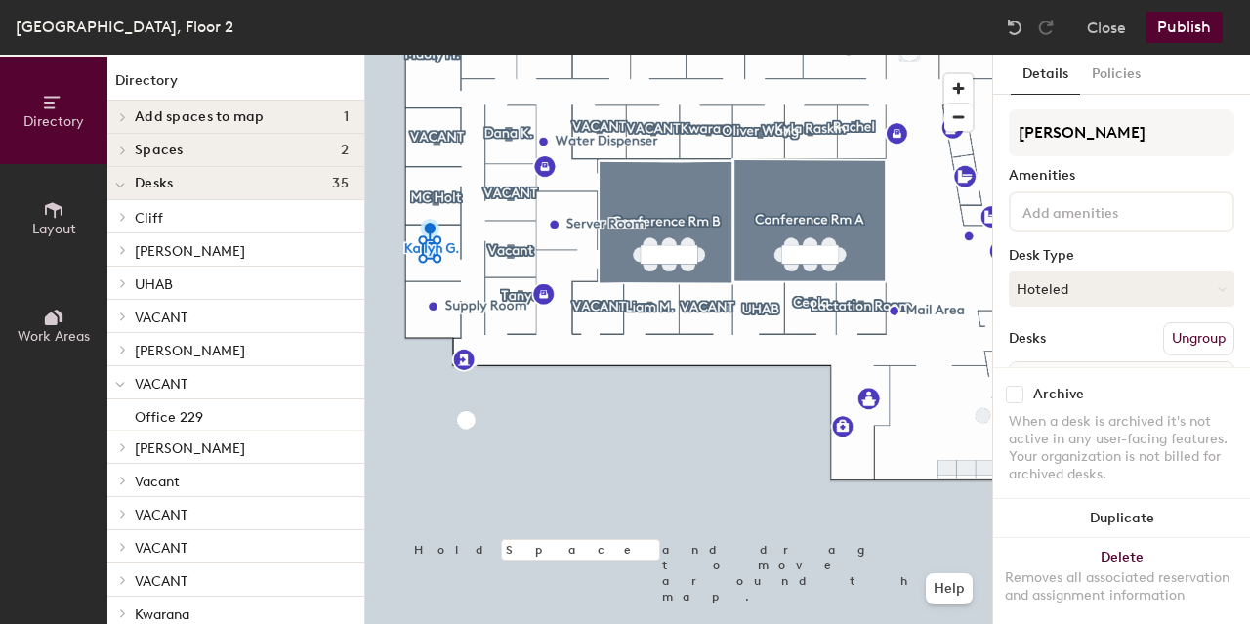
click at [1179, 27] on button "Publish" at bounding box center [1183, 27] width 77 height 31
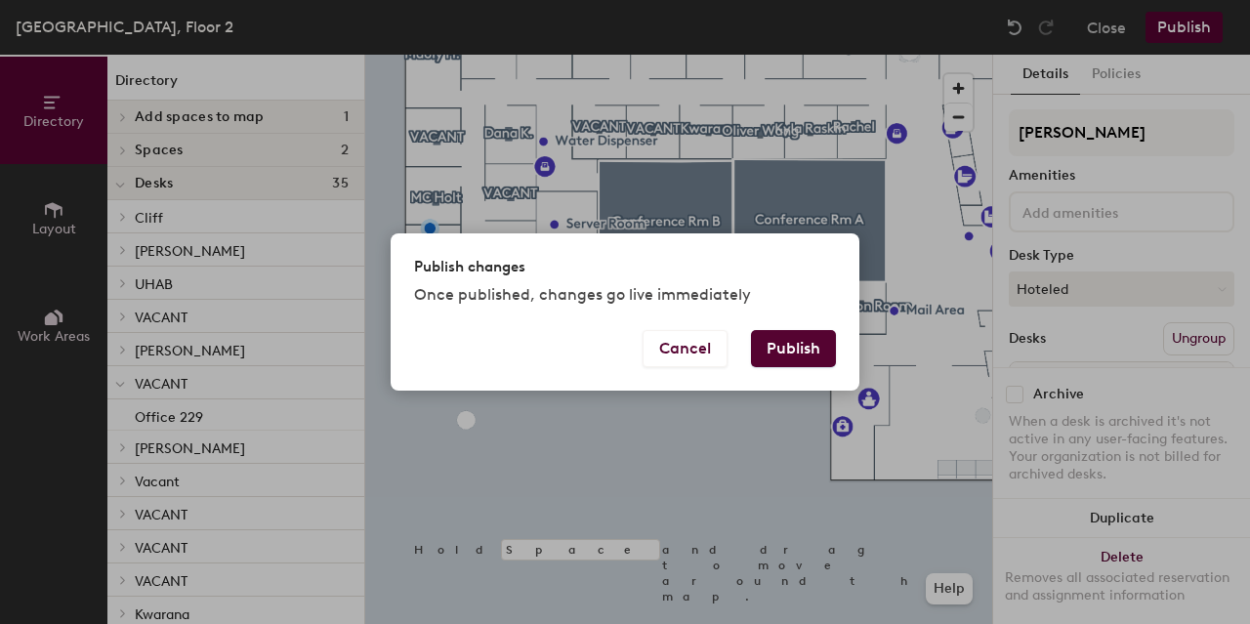
click at [789, 337] on button "Publish" at bounding box center [793, 348] width 85 height 37
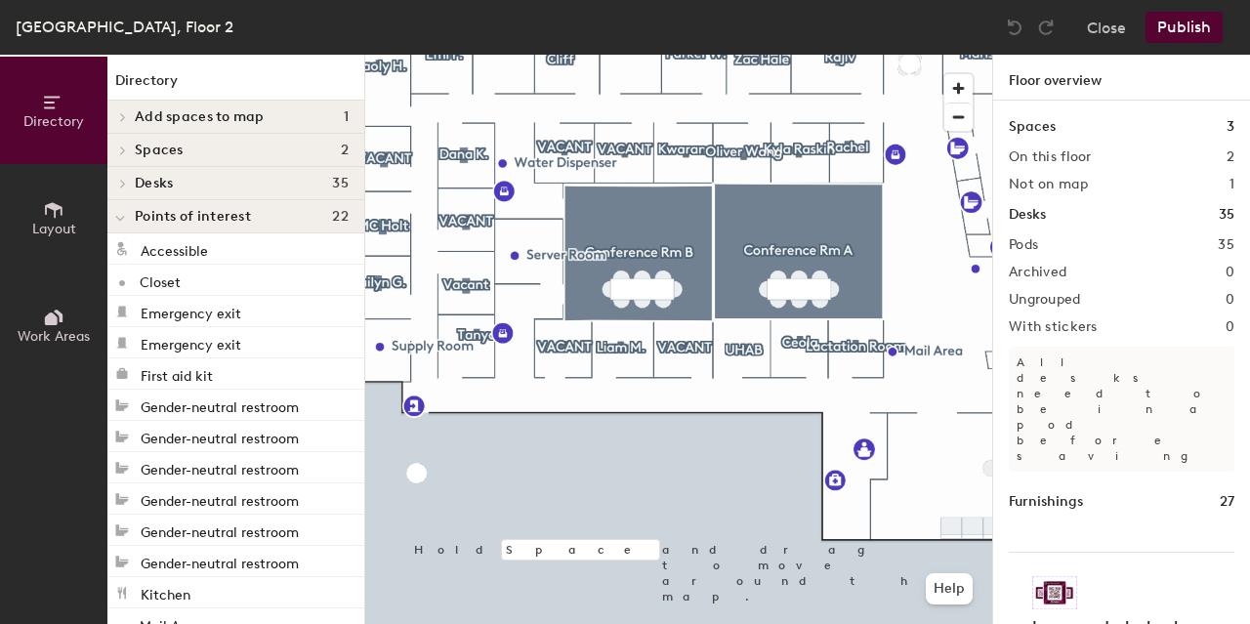
click at [476, 55] on div at bounding box center [678, 55] width 627 height 0
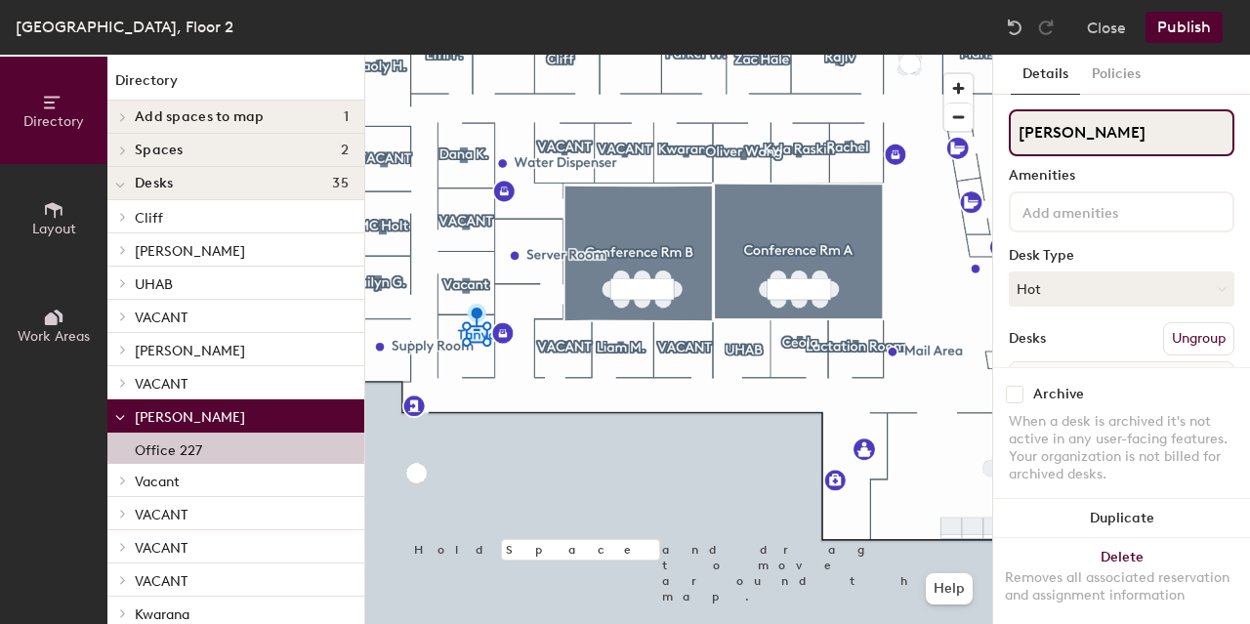
click at [1059, 144] on input "[PERSON_NAME]" at bounding box center [1121, 132] width 226 height 47
type input "B"
type input "N"
click at [1036, 132] on input "BKOps" at bounding box center [1121, 132] width 226 height 47
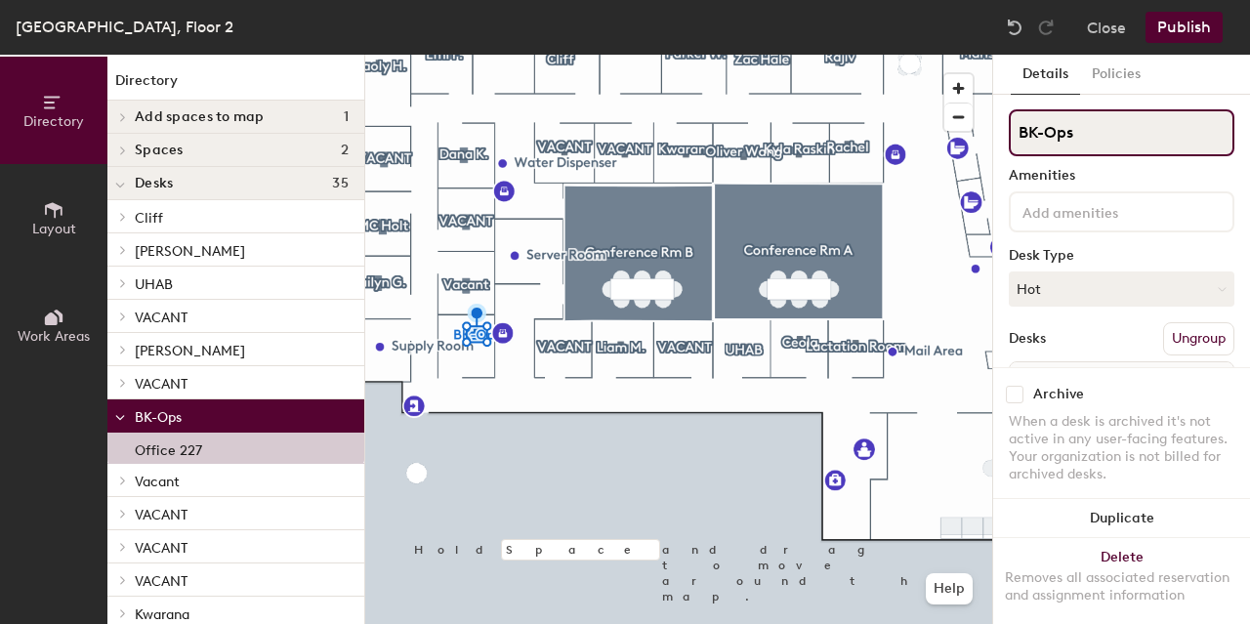
type input "BK-Ops"
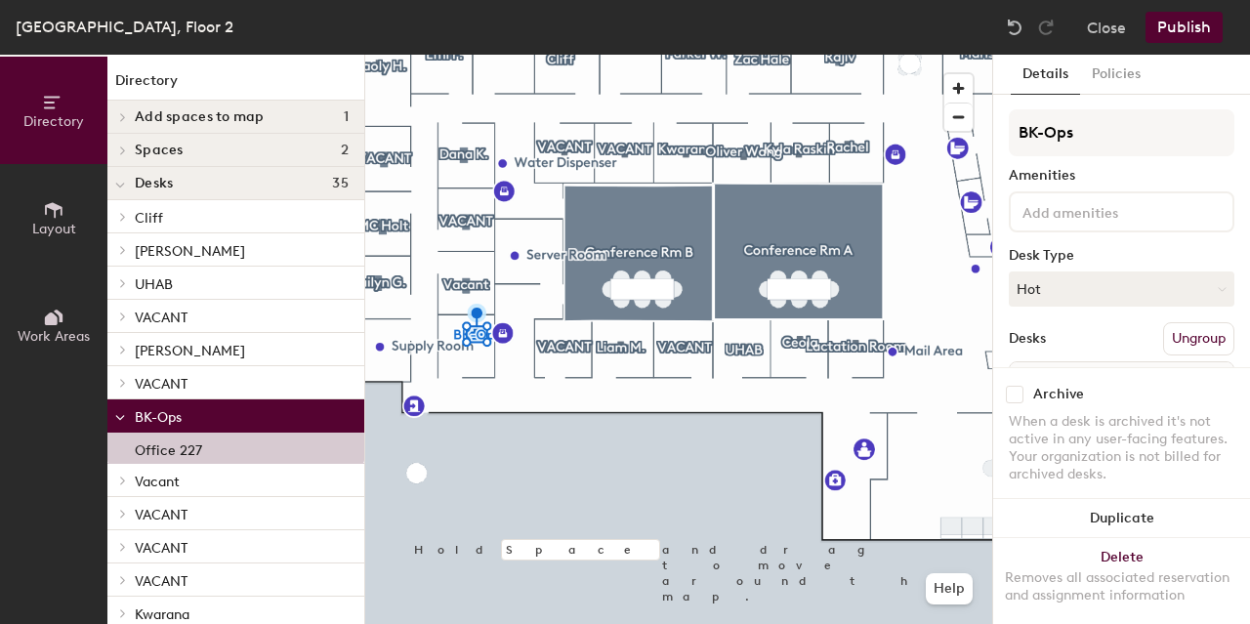
click at [1187, 28] on button "Publish" at bounding box center [1183, 27] width 77 height 31
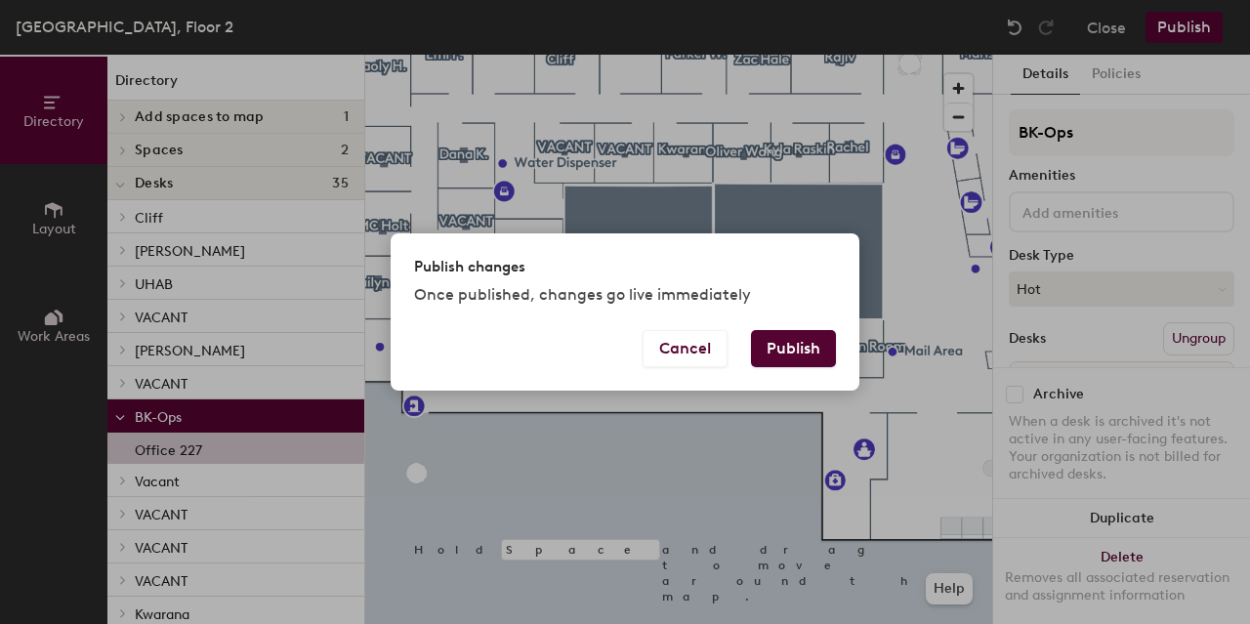
click at [816, 339] on button "Publish" at bounding box center [793, 348] width 85 height 37
